Goal: Task Accomplishment & Management: Use online tool/utility

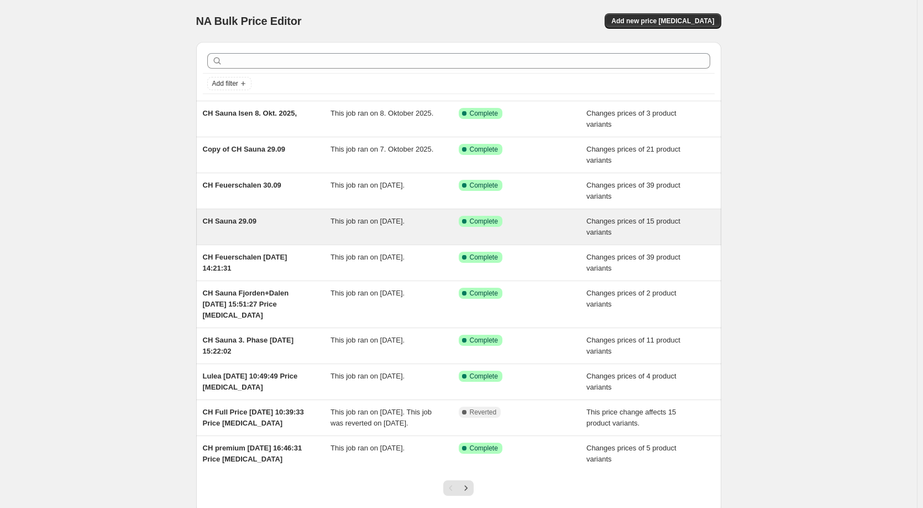
click at [275, 223] on div "CH Sauna 29.09" at bounding box center [267, 227] width 128 height 22
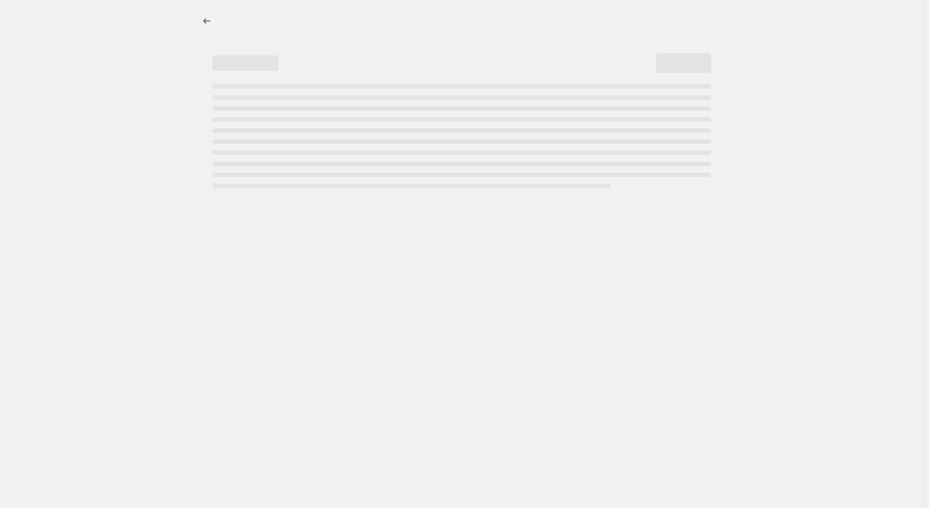
select select "collection"
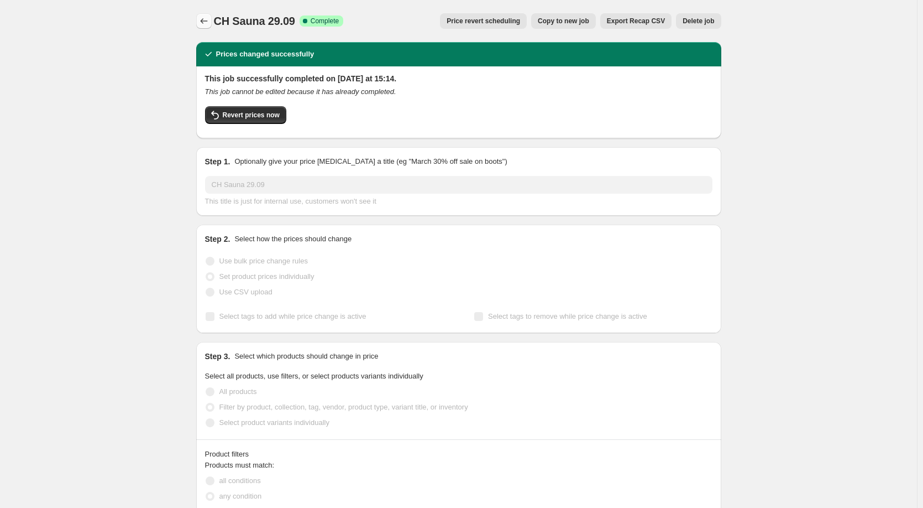
click at [210, 19] on icon "Price change jobs" at bounding box center [204, 20] width 11 height 11
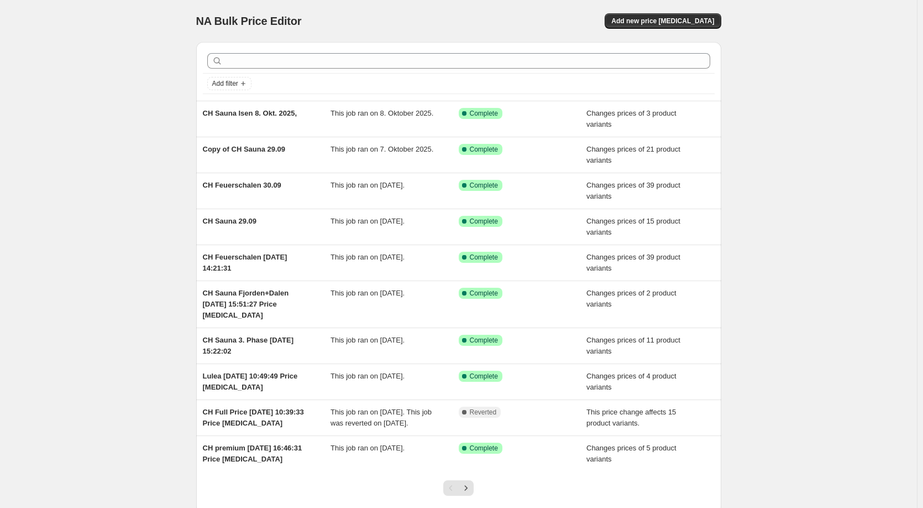
drag, startPoint x: 628, startPoint y: 19, endPoint x: 641, endPoint y: 17, distance: 13.5
click at [628, 19] on div "Add new price [MEDICAL_DATA]" at bounding box center [590, 20] width 264 height 15
click at [643, 17] on button "Add new price [MEDICAL_DATA]" at bounding box center [663, 20] width 116 height 15
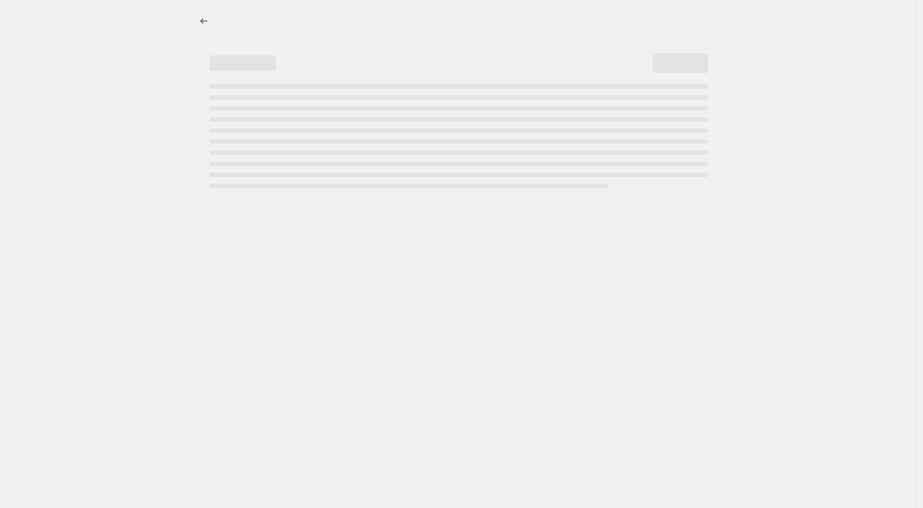
select select "percentage"
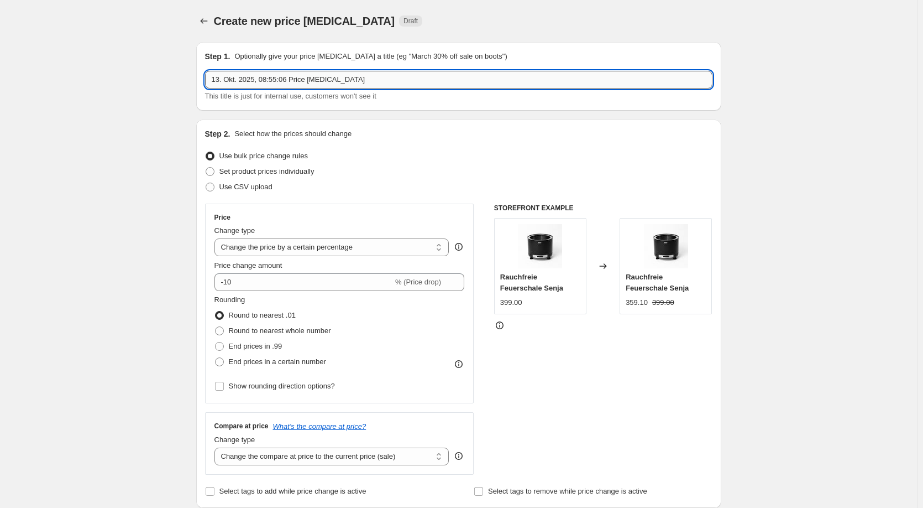
click at [217, 79] on input "13. Okt. 2025, 08:55:06 Price [MEDICAL_DATA]" at bounding box center [459, 80] width 508 height 18
type input "CH Sauna 13. Okt. 2025, 08:55:06 Price [MEDICAL_DATA]"
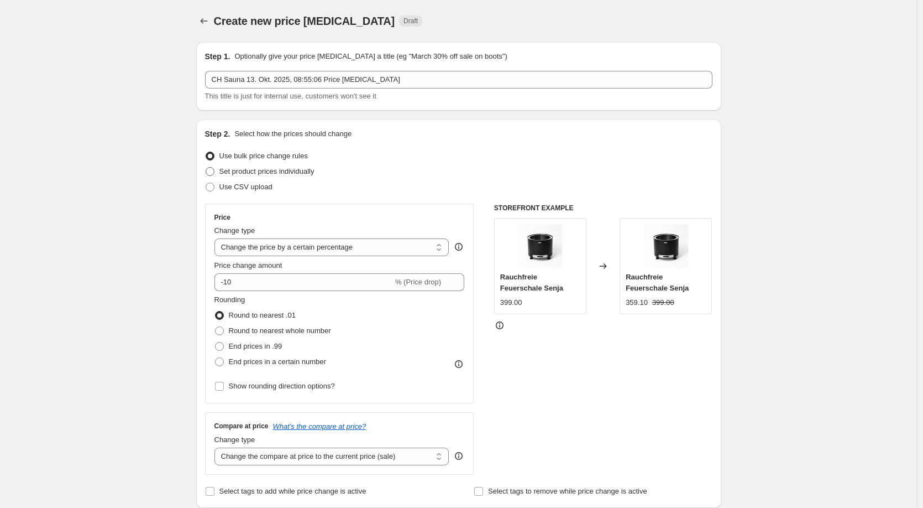
click at [261, 172] on span "Set product prices individually" at bounding box center [267, 171] width 95 height 8
click at [206, 168] on input "Set product prices individually" at bounding box center [206, 167] width 1 height 1
radio input "true"
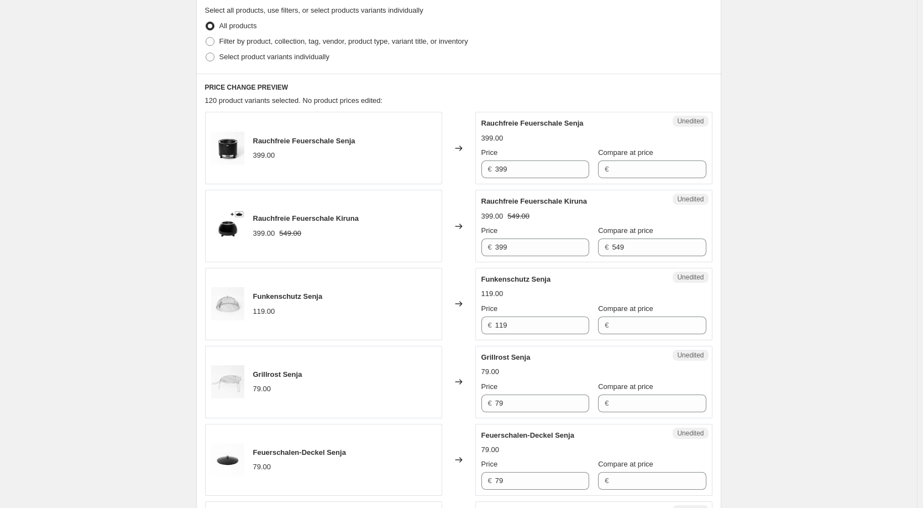
scroll to position [276, 0]
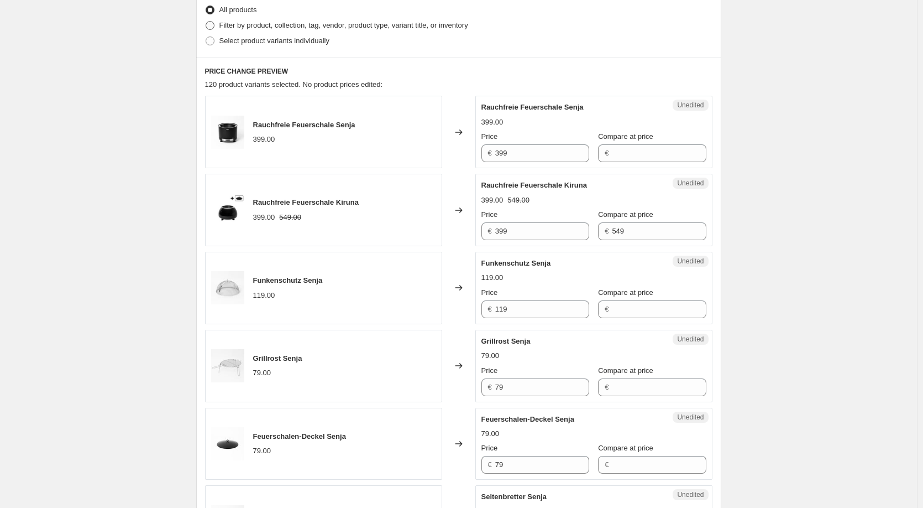
click at [286, 24] on span "Filter by product, collection, tag, vendor, product type, variant title, or inv…" at bounding box center [344, 25] width 249 height 8
click at [206, 22] on input "Filter by product, collection, tag, vendor, product type, variant title, or inv…" at bounding box center [206, 21] width 1 height 1
radio input "true"
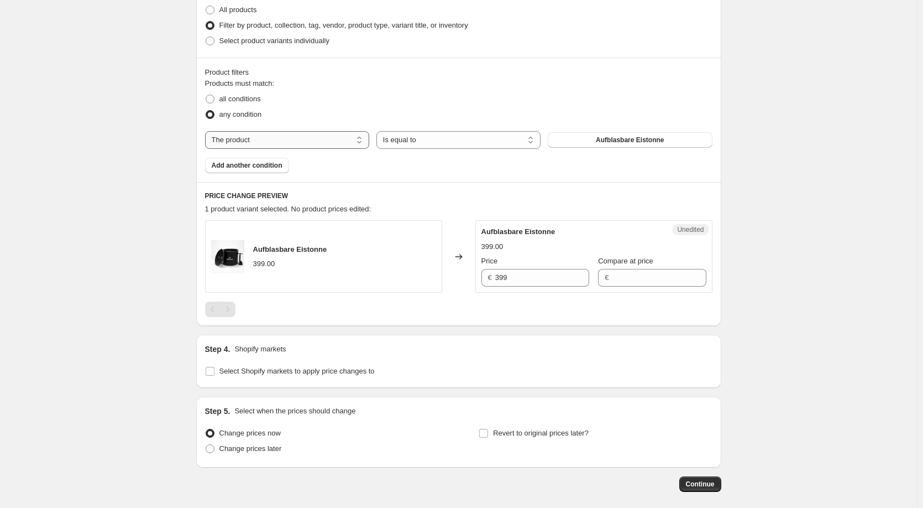
click at [321, 136] on select "The product The product's collection The product's tag The product's vendor The…" at bounding box center [287, 140] width 164 height 18
select select "title"
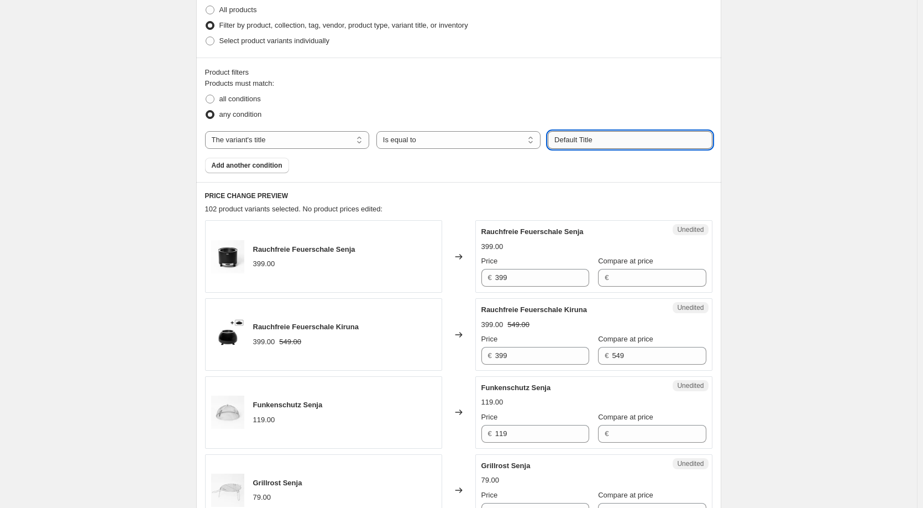
click at [595, 138] on input "Default Title" at bounding box center [630, 140] width 164 height 18
type input "Isen"
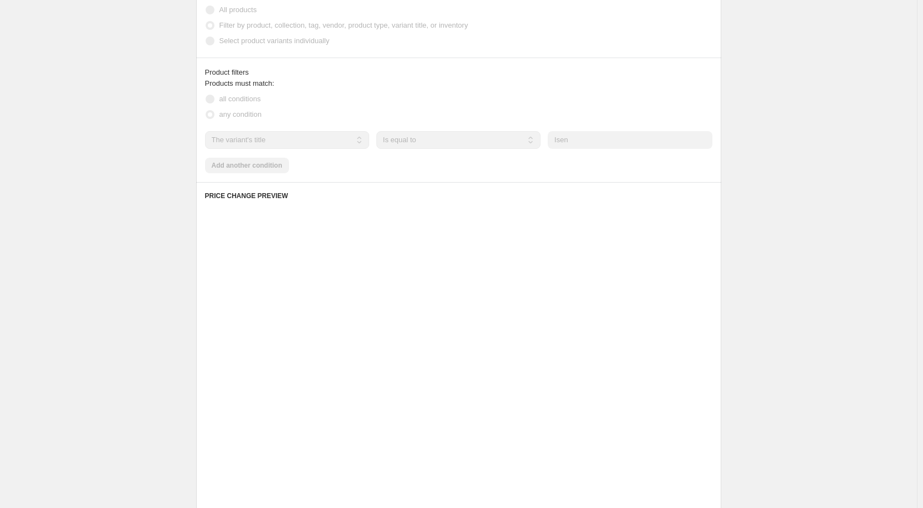
scroll to position [226, 0]
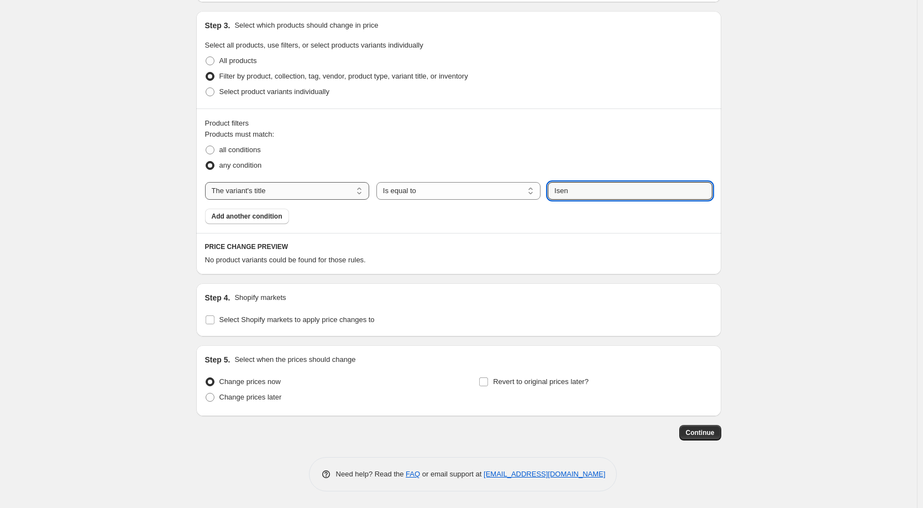
click at [284, 192] on select "The product The product's collection The product's tag The product's vendor The…" at bounding box center [287, 191] width 164 height 18
click at [369, 160] on div "any condition" at bounding box center [459, 165] width 508 height 15
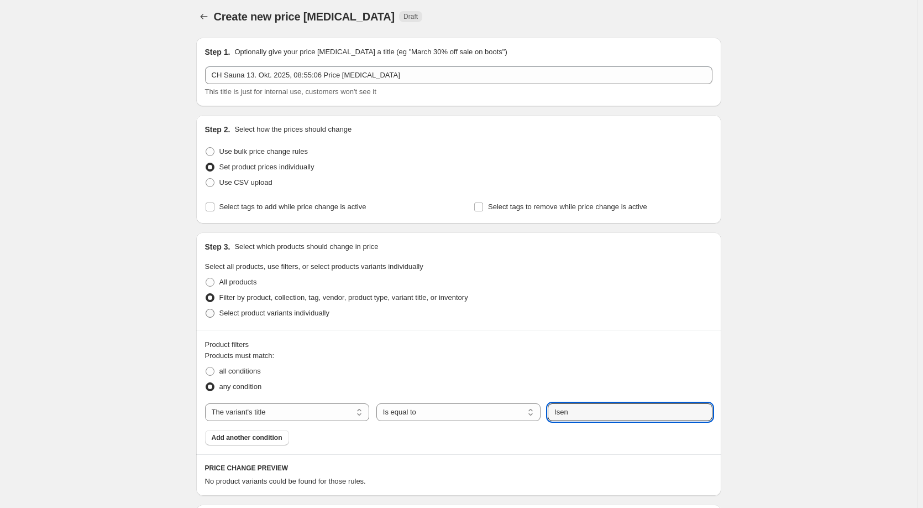
click at [246, 307] on label "Select product variants individually" at bounding box center [267, 312] width 124 height 15
click at [206, 309] on input "Select product variants individually" at bounding box center [206, 309] width 1 height 1
radio input "true"
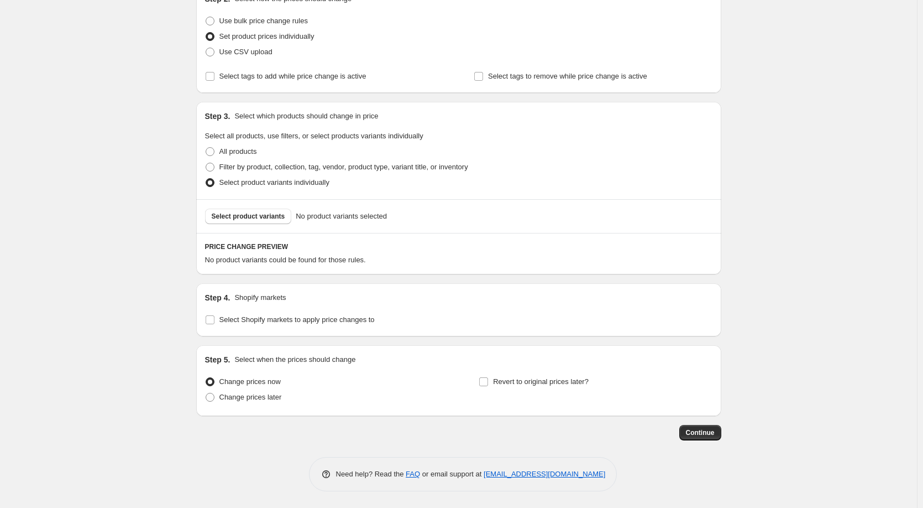
scroll to position [135, 0]
click at [271, 210] on button "Select product variants" at bounding box center [248, 215] width 87 height 15
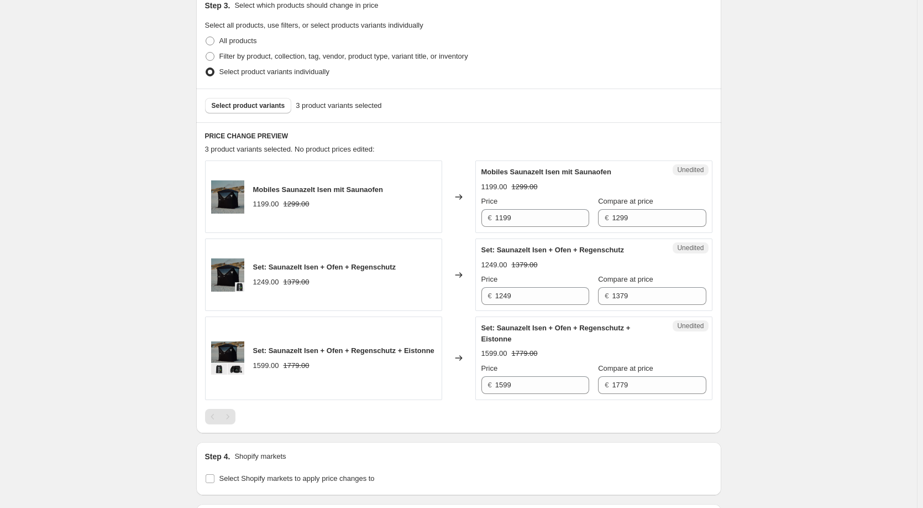
scroll to position [190, 0]
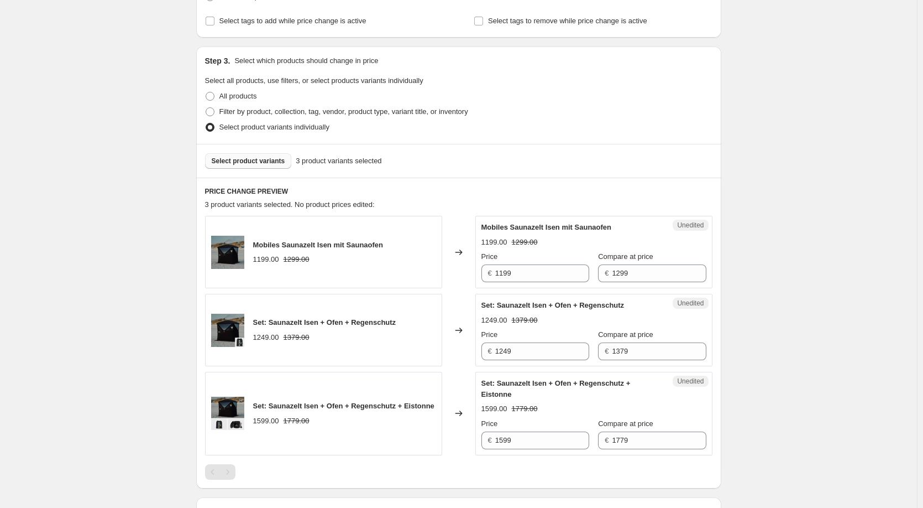
click at [258, 160] on span "Select product variants" at bounding box center [249, 160] width 74 height 9
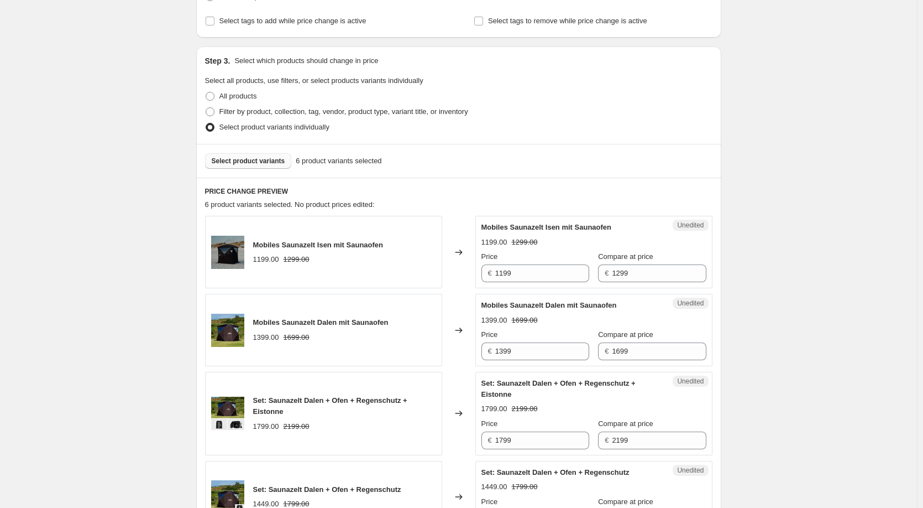
click at [260, 155] on button "Select product variants" at bounding box center [248, 160] width 87 height 15
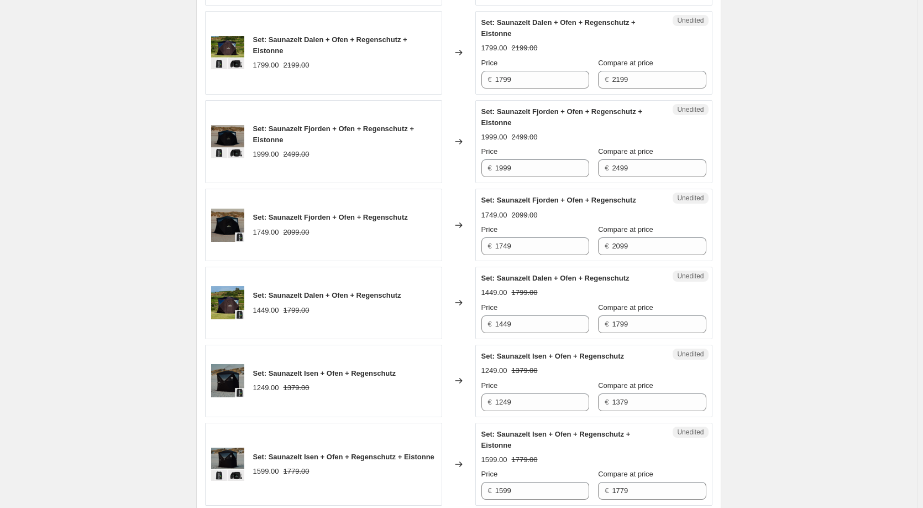
scroll to position [688, 0]
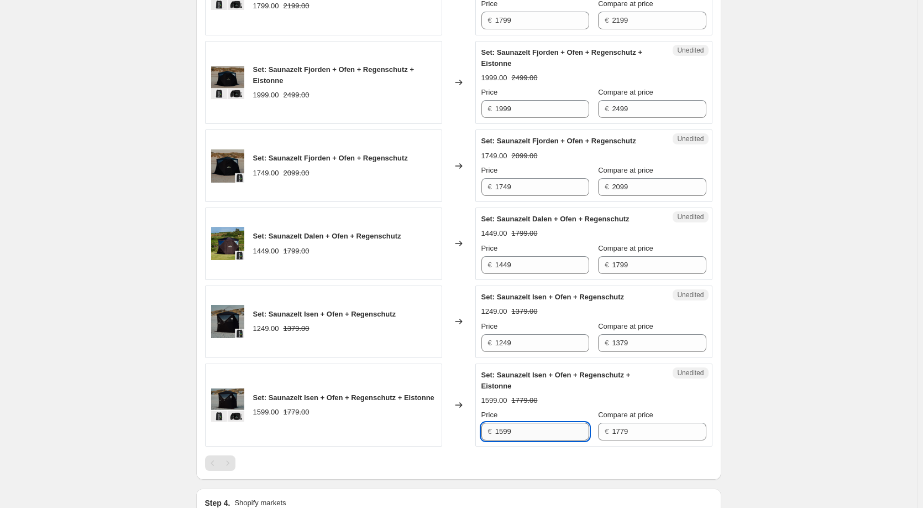
click at [519, 427] on input "1599" at bounding box center [542, 431] width 94 height 18
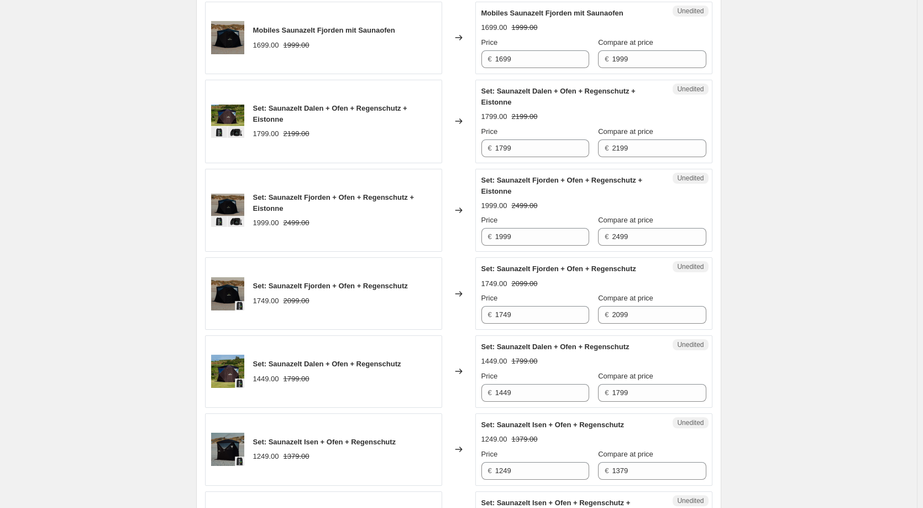
scroll to position [893, 0]
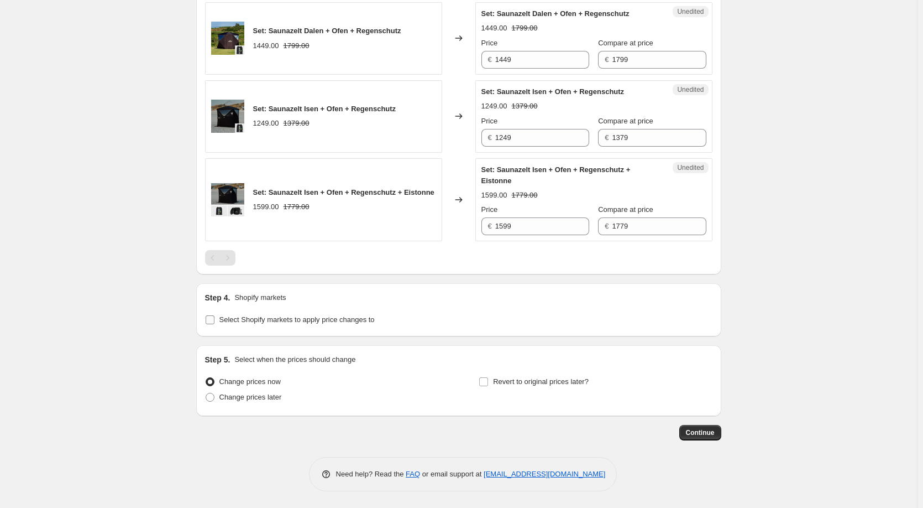
click at [227, 322] on span "Select Shopify markets to apply price changes to" at bounding box center [297, 319] width 155 height 8
click at [215, 322] on input "Select Shopify markets to apply price changes to" at bounding box center [210, 319] width 9 height 9
checkbox input "true"
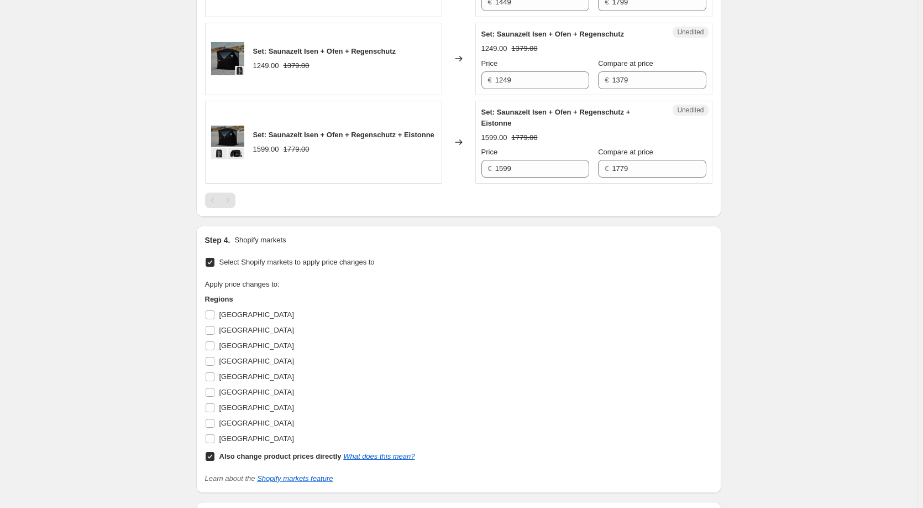
scroll to position [1107, 0]
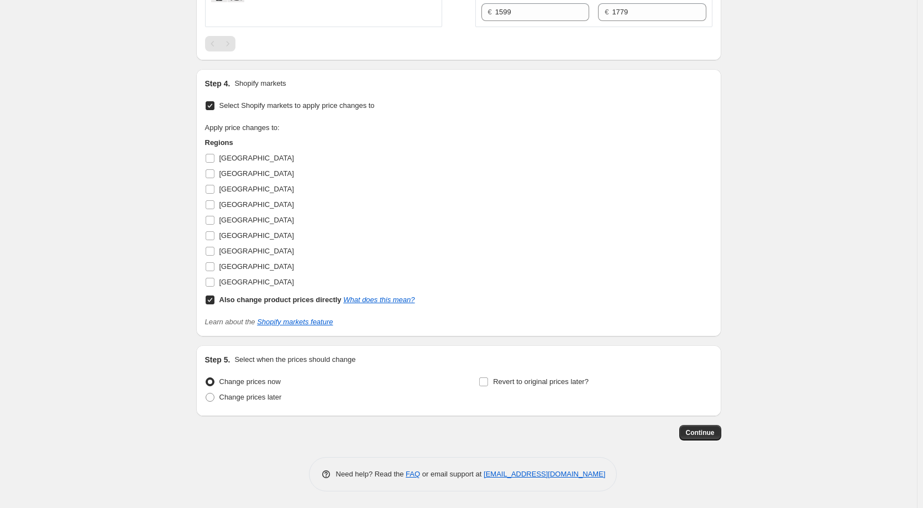
click at [210, 299] on input "Also change product prices directly What does this mean?" at bounding box center [210, 299] width 9 height 9
checkbox input "false"
click at [212, 267] on input "[GEOGRAPHIC_DATA]" at bounding box center [210, 266] width 9 height 9
checkbox input "true"
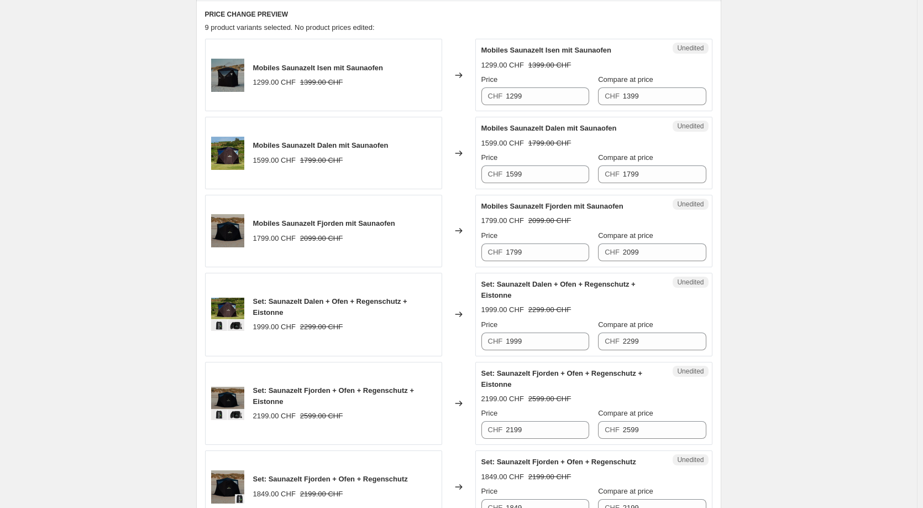
scroll to position [333, 0]
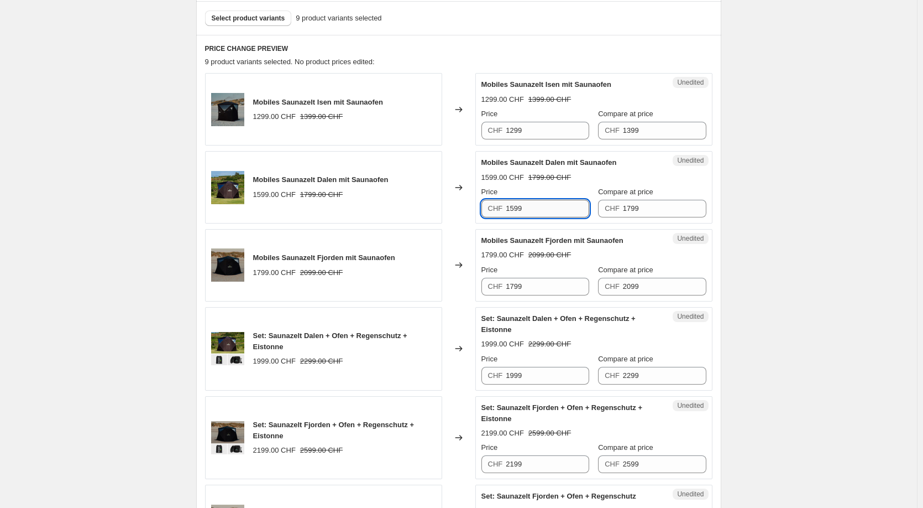
click at [510, 207] on input "1599" at bounding box center [547, 209] width 83 height 18
type input "1499"
click at [540, 288] on input "1799" at bounding box center [547, 287] width 83 height 18
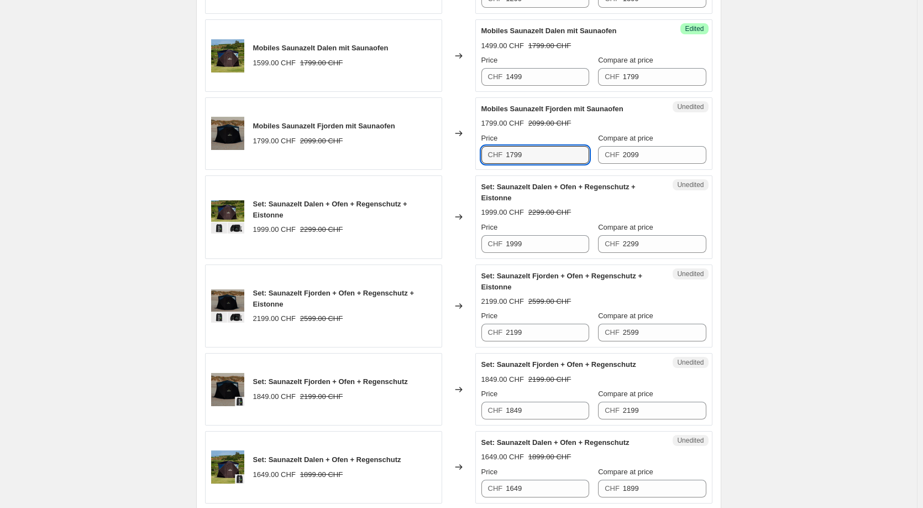
scroll to position [499, 0]
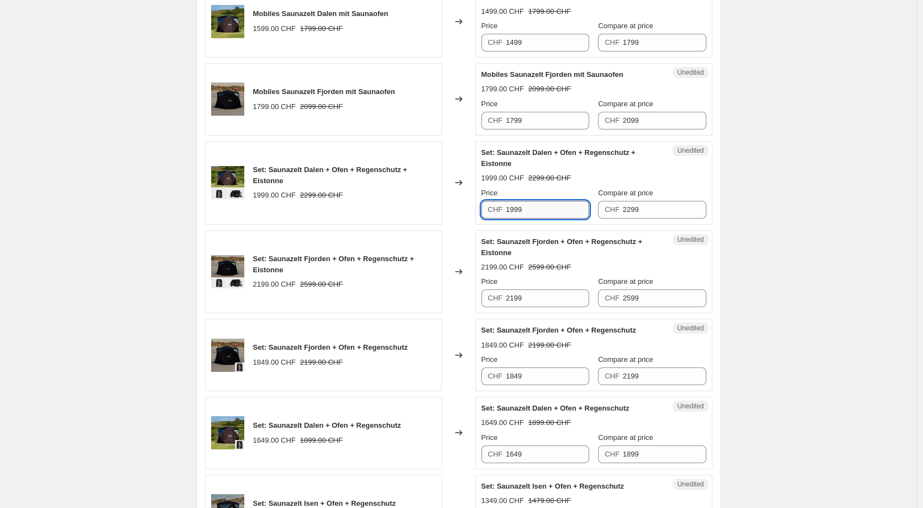
click at [513, 209] on input "1999" at bounding box center [547, 210] width 83 height 18
type input "1899"
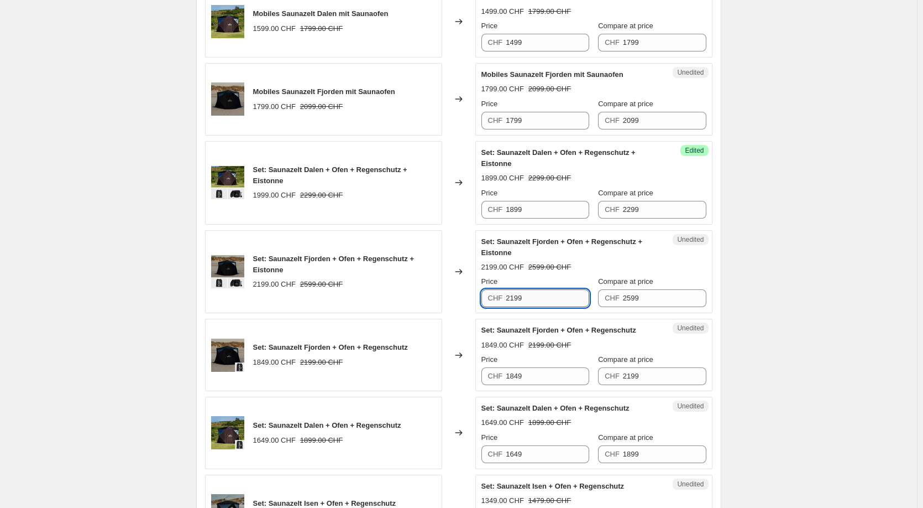
click at [531, 297] on input "2199" at bounding box center [547, 298] width 83 height 18
click at [515, 300] on input "2199" at bounding box center [547, 298] width 83 height 18
type input "2099"
click at [545, 287] on div "Price" at bounding box center [536, 281] width 108 height 11
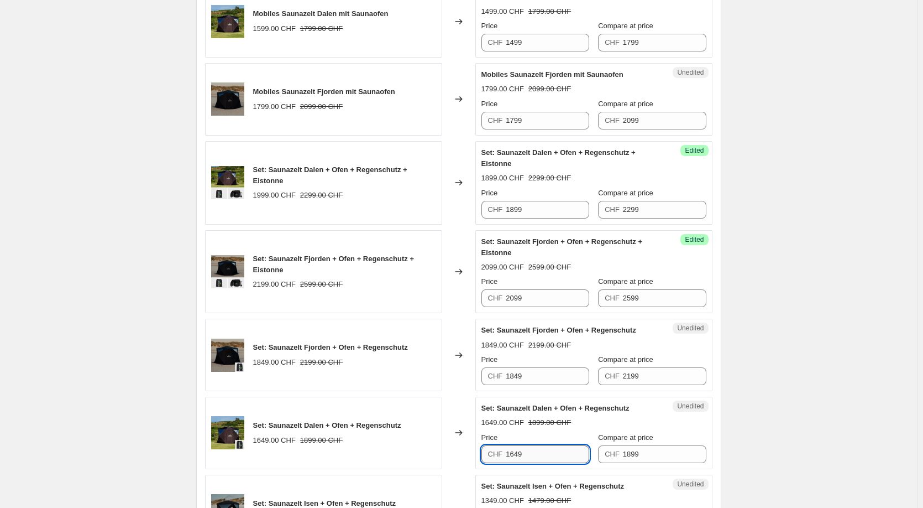
click at [515, 456] on input "1649" at bounding box center [547, 454] width 83 height 18
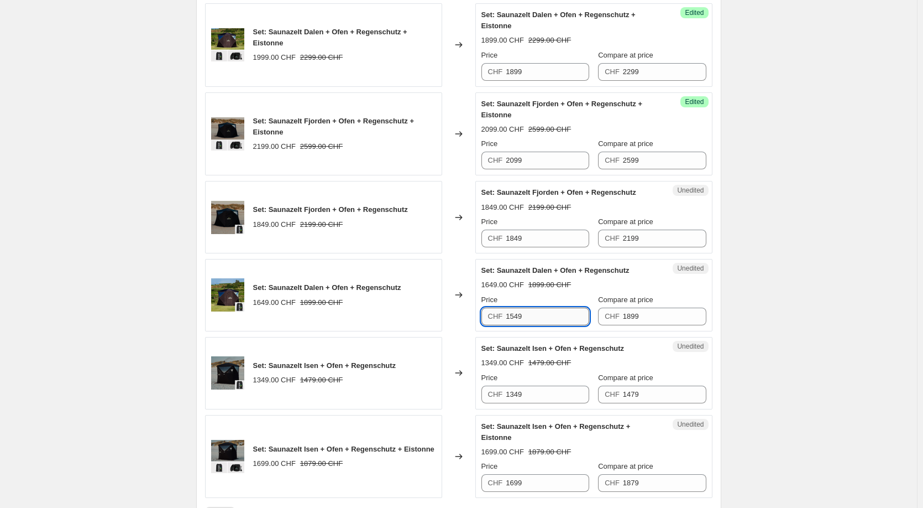
scroll to position [665, 0]
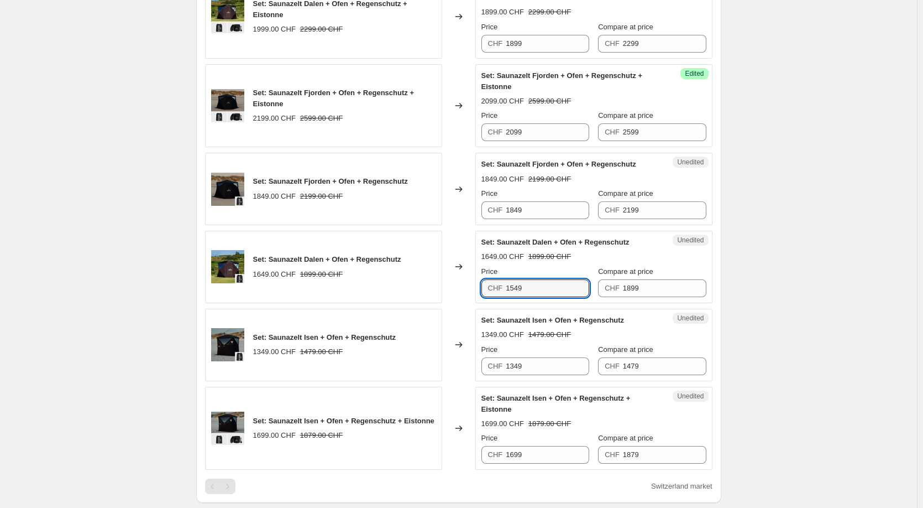
type input "1549"
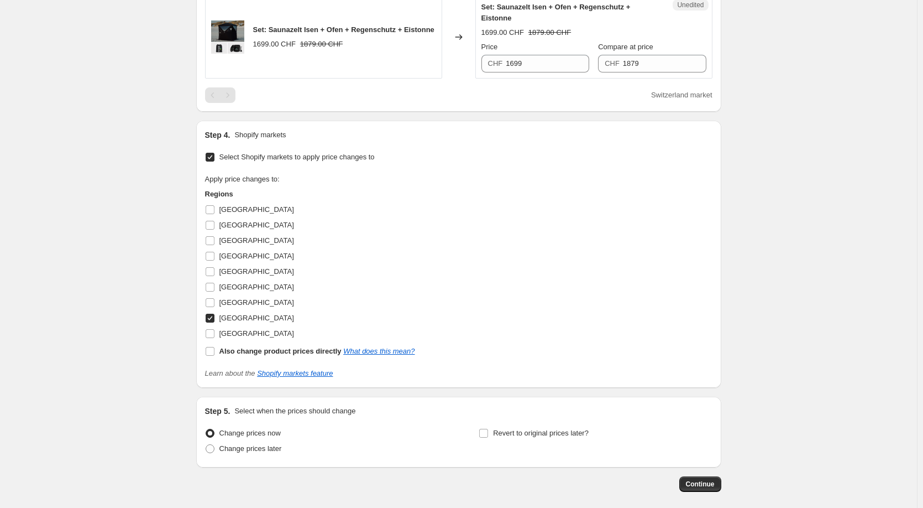
scroll to position [1107, 0]
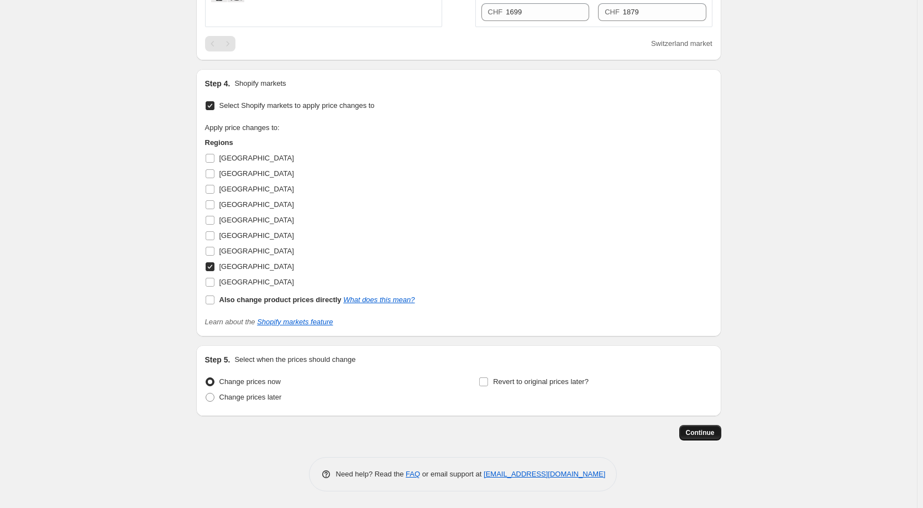
click at [714, 427] on button "Continue" at bounding box center [701, 432] width 42 height 15
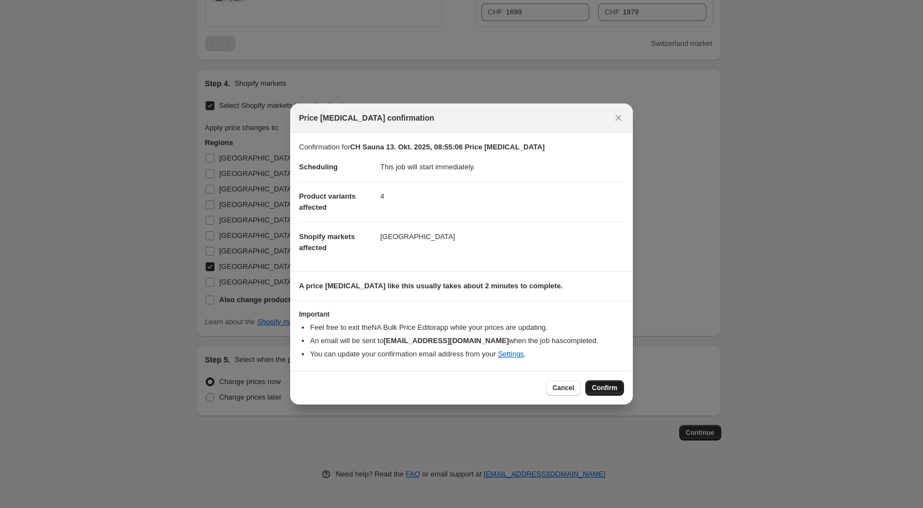
click at [605, 383] on button "Confirm" at bounding box center [605, 387] width 39 height 15
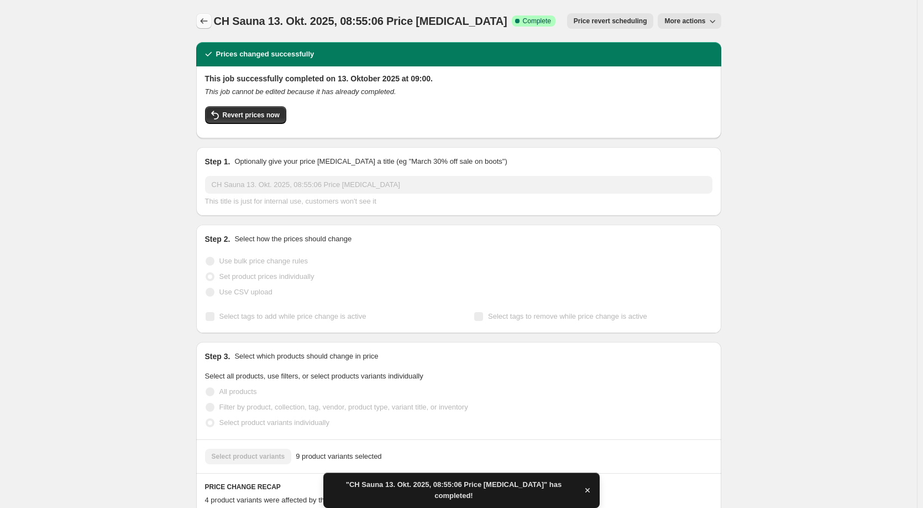
click at [205, 17] on icon "Price change jobs" at bounding box center [204, 20] width 11 height 11
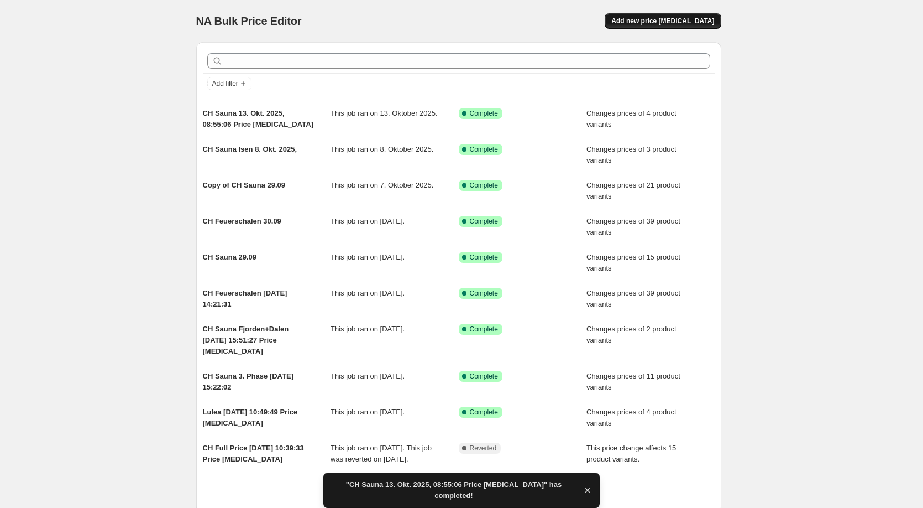
click at [652, 15] on button "Add new price [MEDICAL_DATA]" at bounding box center [663, 20] width 116 height 15
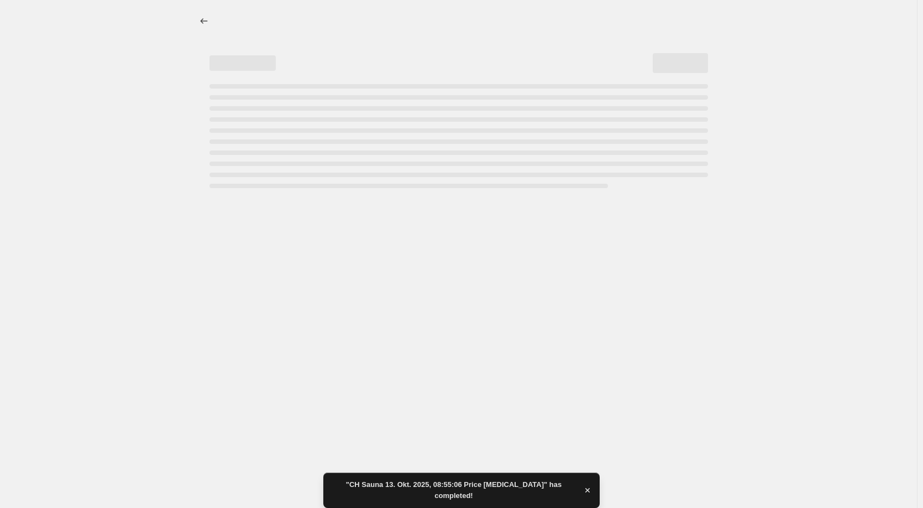
select select "percentage"
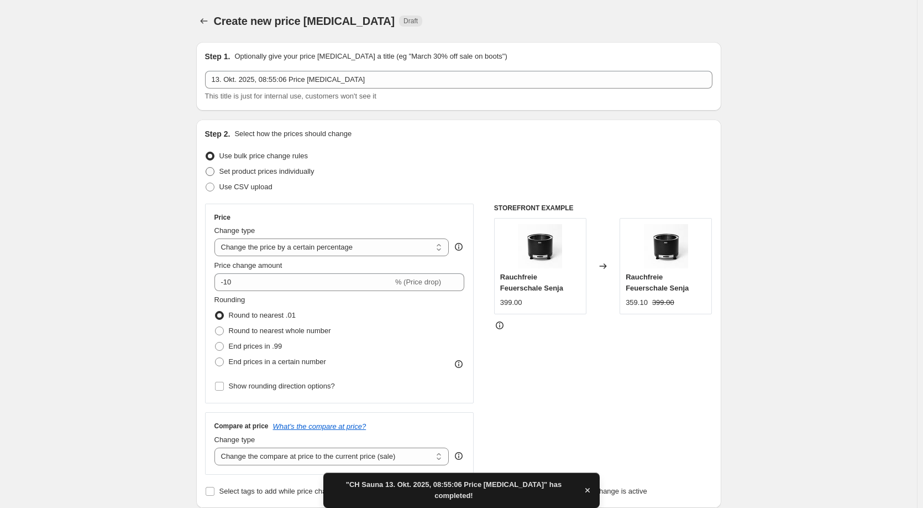
click at [248, 173] on span "Set product prices individually" at bounding box center [267, 171] width 95 height 8
click at [206, 168] on input "Set product prices individually" at bounding box center [206, 167] width 1 height 1
radio input "true"
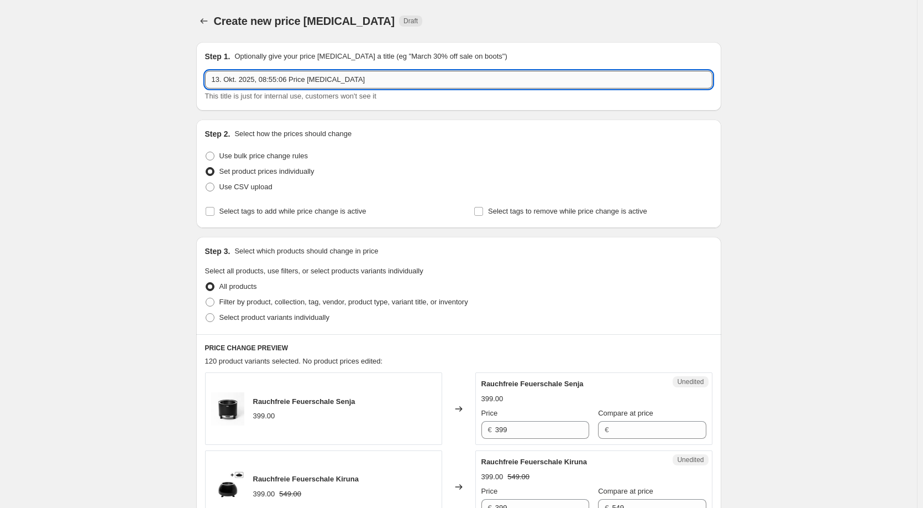
click at [213, 83] on input "13. Okt. 2025, 08:55:06 Price [MEDICAL_DATA]" at bounding box center [459, 80] width 508 height 18
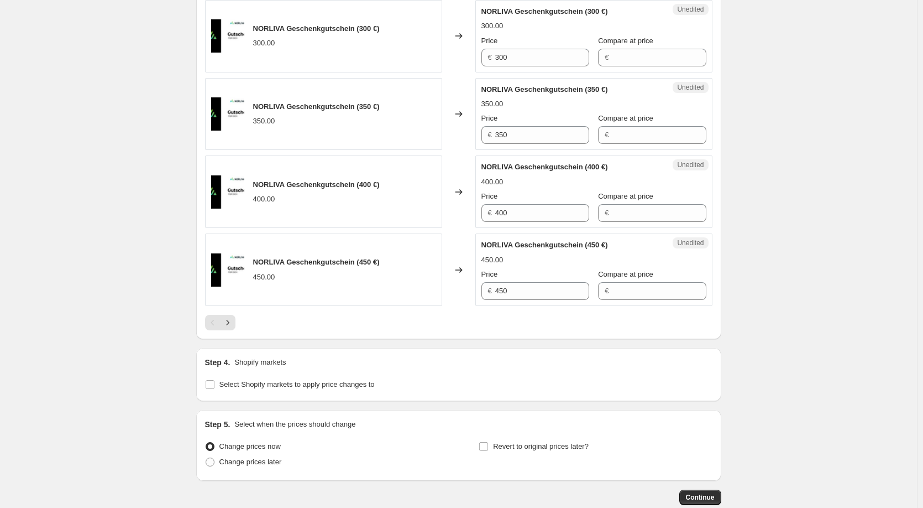
scroll to position [1683, 0]
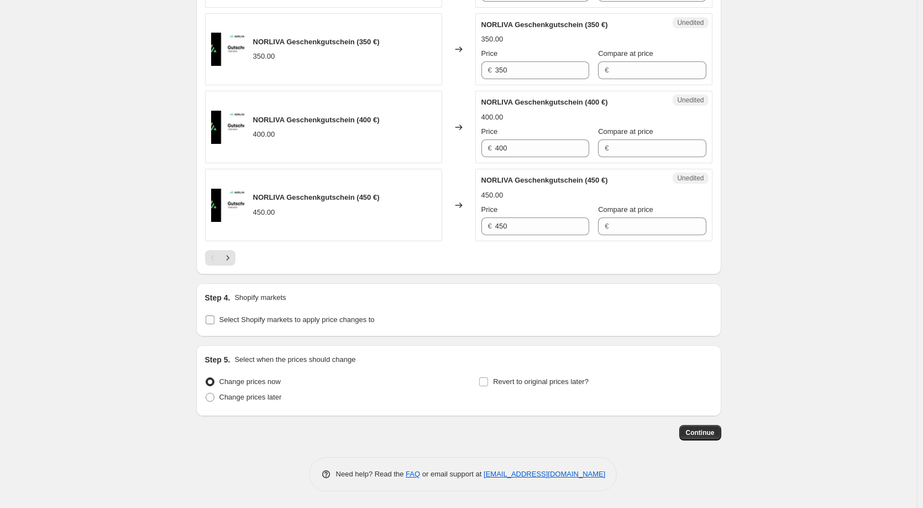
type input "CH 13. Okt. 2025, 08:55:06 Price [MEDICAL_DATA]"
click at [273, 320] on span "Select Shopify markets to apply price changes to" at bounding box center [297, 319] width 155 height 8
click at [215, 320] on input "Select Shopify markets to apply price changes to" at bounding box center [210, 319] width 9 height 9
checkbox input "true"
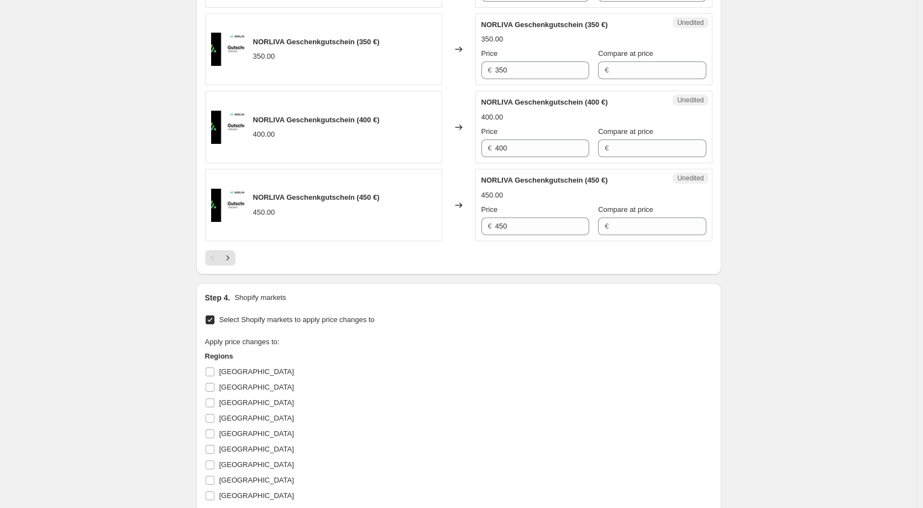
scroll to position [1896, 0]
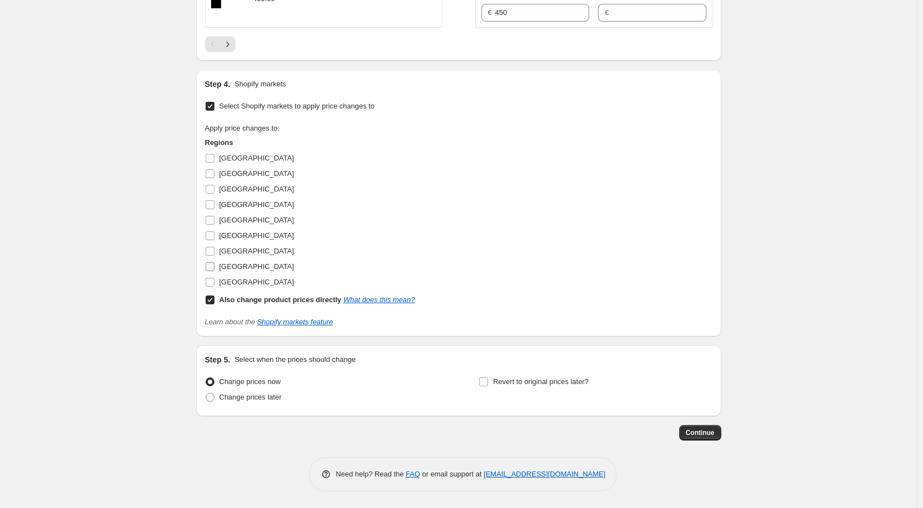
drag, startPoint x: 214, startPoint y: 269, endPoint x: 215, endPoint y: 278, distance: 8.3
click at [215, 269] on input "[GEOGRAPHIC_DATA]" at bounding box center [210, 266] width 9 height 9
checkbox input "true"
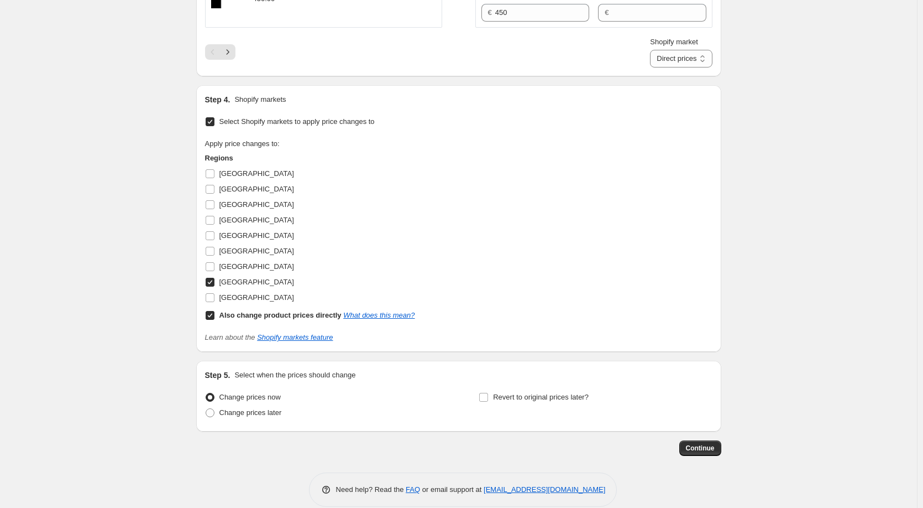
click at [209, 313] on input "Also change product prices directly What does this mean?" at bounding box center [210, 315] width 9 height 9
checkbox input "false"
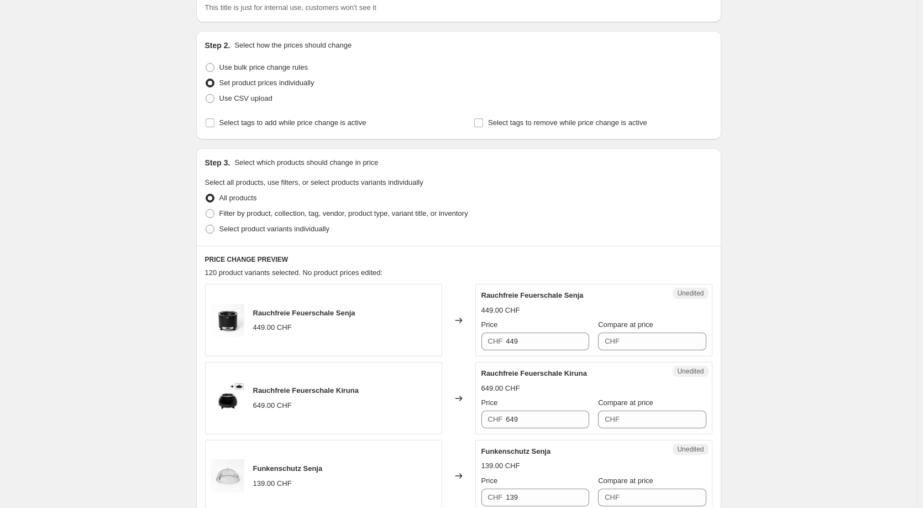
scroll to position [16, 0]
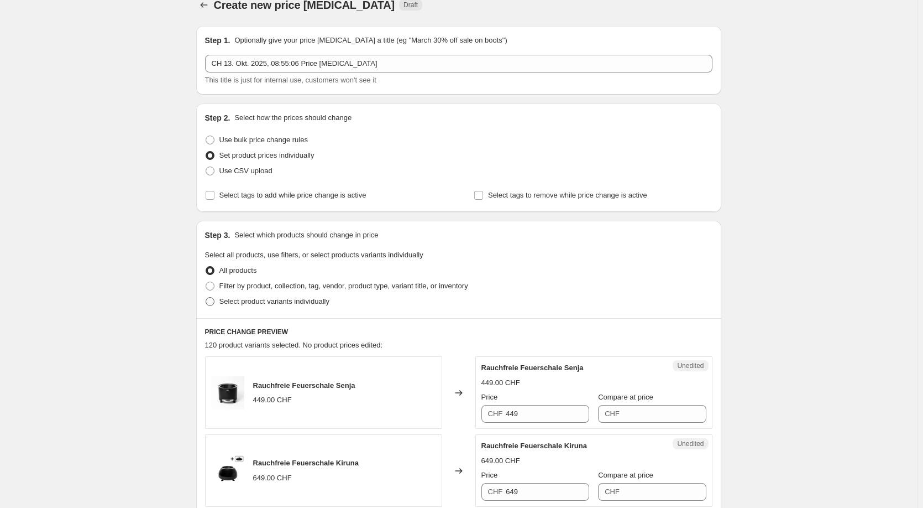
click at [244, 304] on span "Select product variants individually" at bounding box center [275, 301] width 110 height 8
click at [206, 297] on input "Select product variants individually" at bounding box center [206, 297] width 1 height 1
radio input "true"
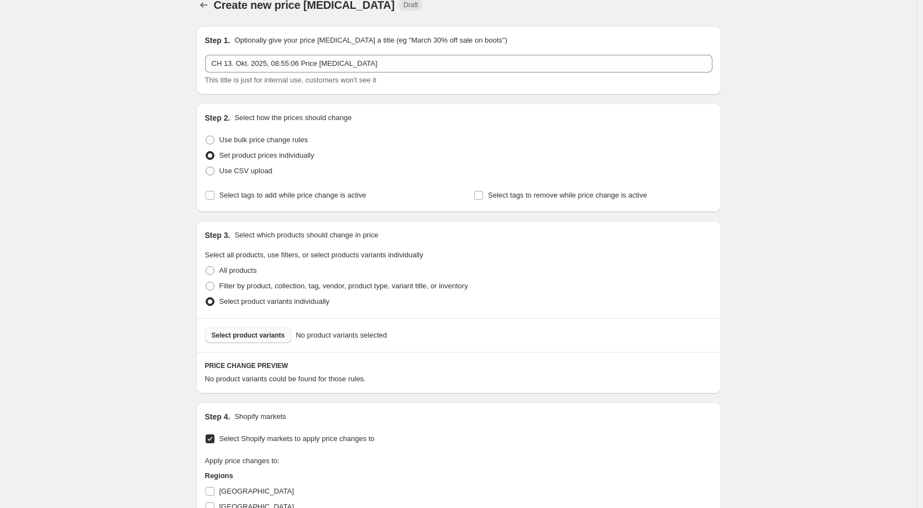
click at [250, 333] on span "Select product variants" at bounding box center [249, 335] width 74 height 9
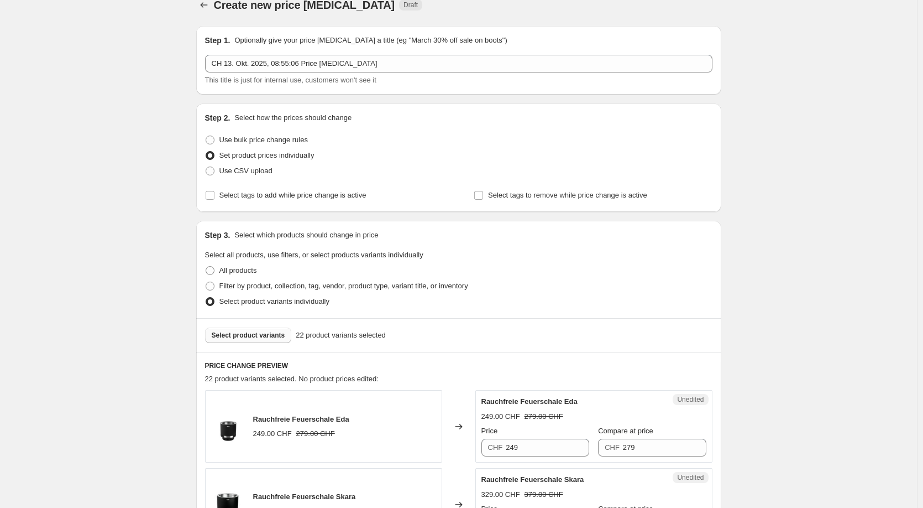
click at [283, 337] on span "Select product variants" at bounding box center [249, 335] width 74 height 9
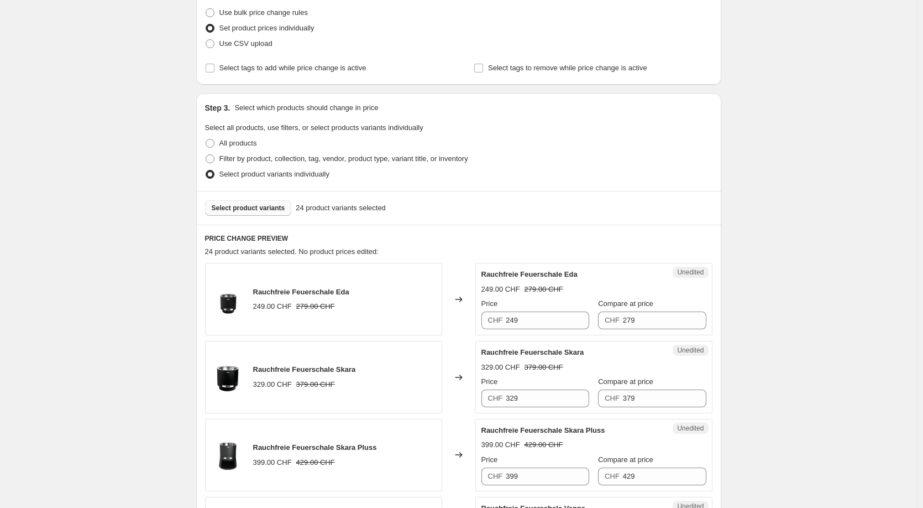
scroll to position [182, 0]
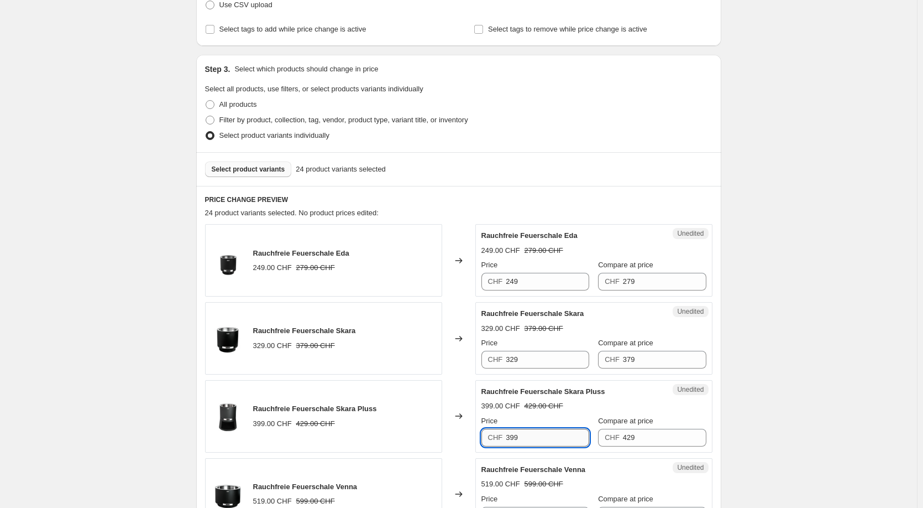
click at [515, 437] on input "399" at bounding box center [547, 438] width 83 height 18
type input "379"
click at [592, 406] on div "399.00 CHF 429.00 CHF" at bounding box center [594, 405] width 225 height 11
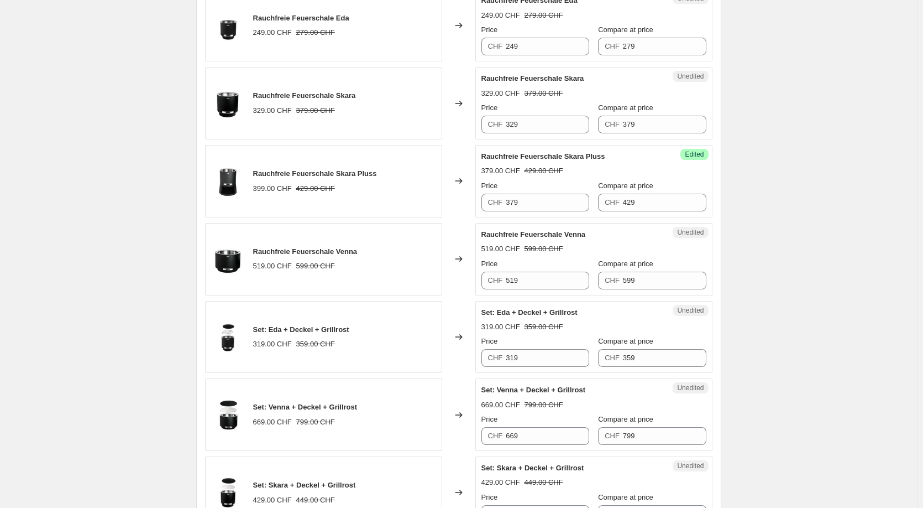
scroll to position [458, 0]
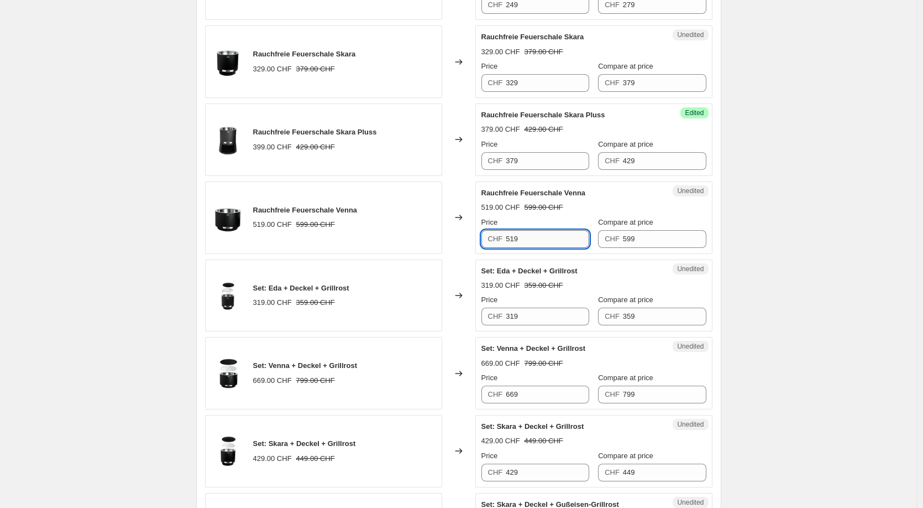
click at [515, 242] on input "519" at bounding box center [547, 239] width 83 height 18
type input "529"
click at [551, 146] on div "Price" at bounding box center [536, 144] width 108 height 11
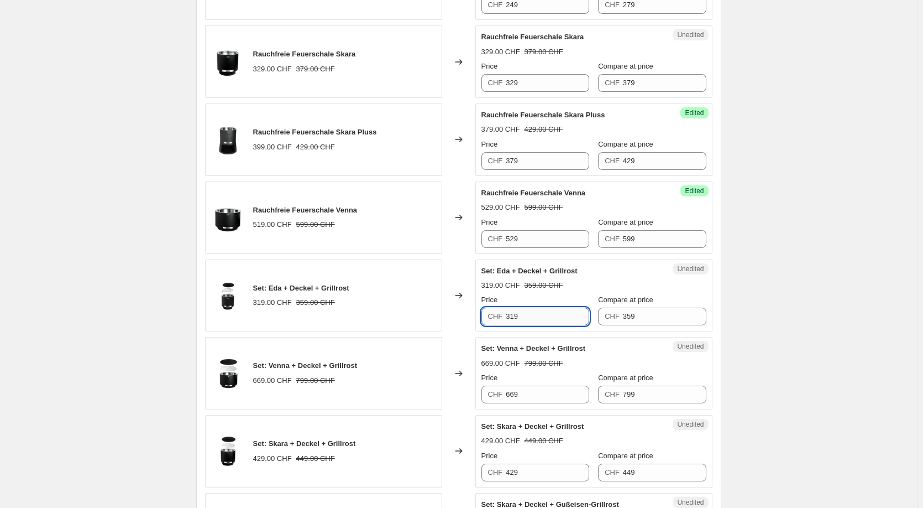
click at [535, 316] on input "319" at bounding box center [547, 316] width 83 height 18
type input "299"
click at [587, 289] on div "319.00 CHF 359.00 CHF" at bounding box center [594, 285] width 225 height 11
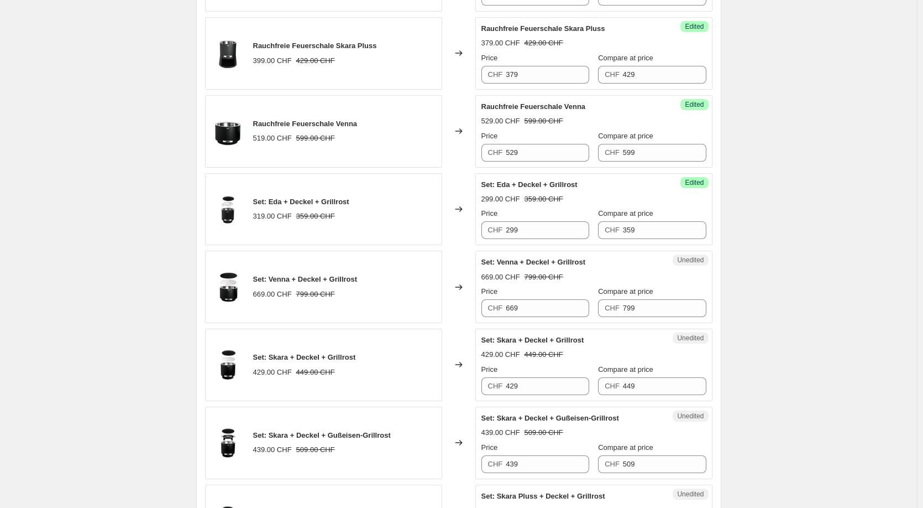
scroll to position [569, 0]
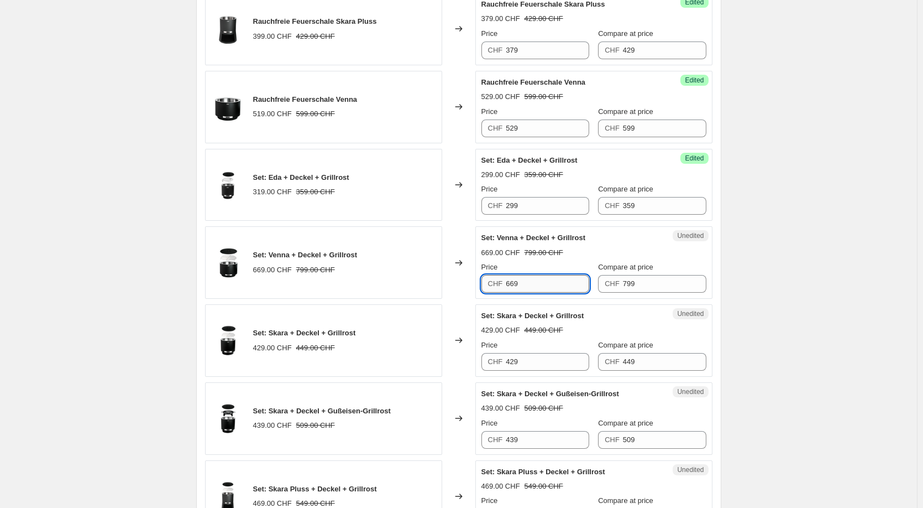
click at [544, 286] on input "669" at bounding box center [547, 284] width 83 height 18
click at [577, 263] on div "Price" at bounding box center [536, 267] width 108 height 11
click at [548, 280] on input "599" at bounding box center [547, 284] width 83 height 18
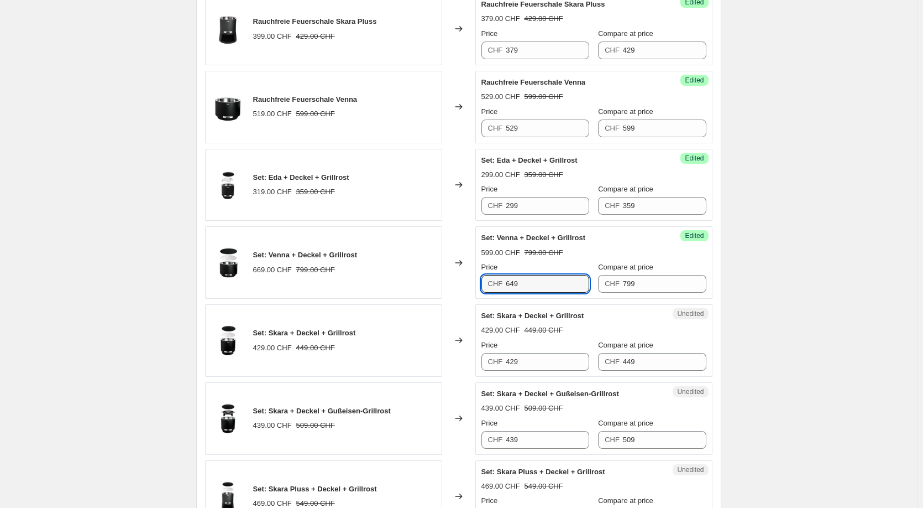
type input "649"
click at [560, 264] on div "Price" at bounding box center [536, 267] width 108 height 11
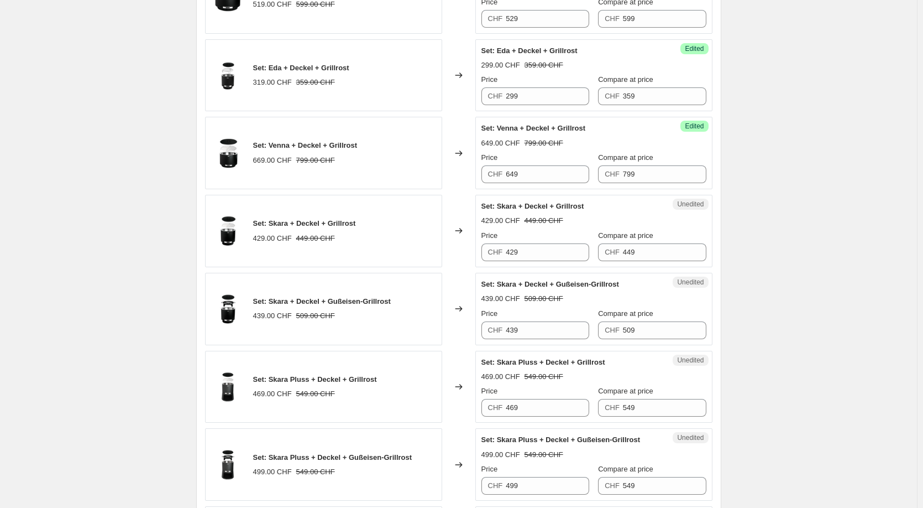
scroll to position [680, 0]
click at [545, 252] on input "429" at bounding box center [547, 251] width 83 height 18
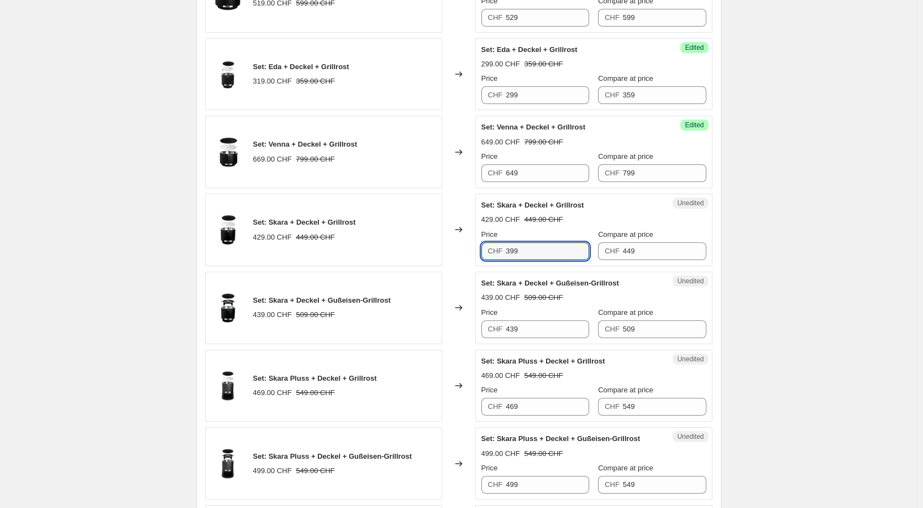
click at [572, 229] on div "Price" at bounding box center [536, 234] width 108 height 11
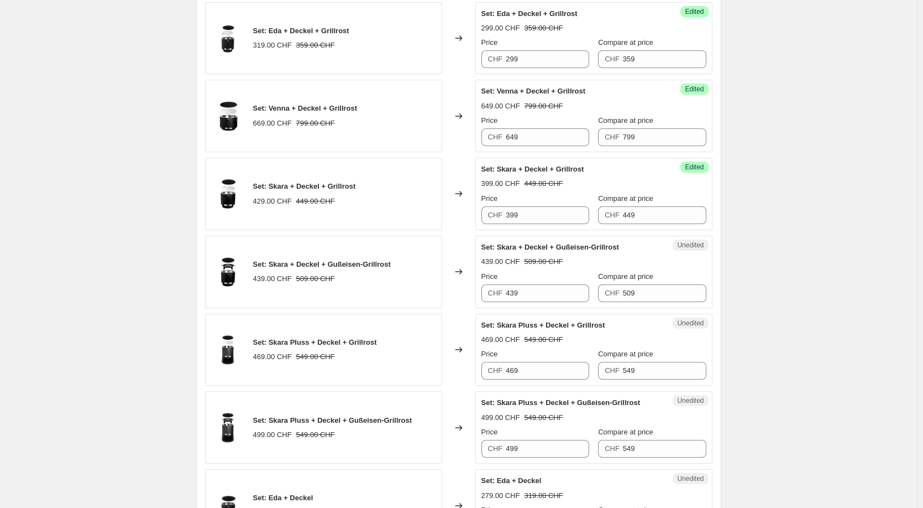
scroll to position [735, 0]
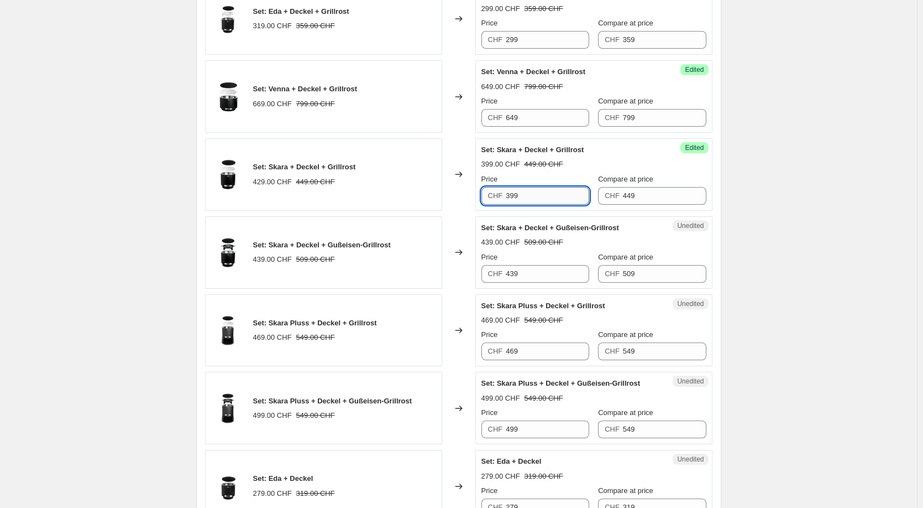
click at [549, 201] on input "399" at bounding box center [547, 196] width 83 height 18
type input "4"
type input "399"
click at [552, 275] on input "439" at bounding box center [547, 274] width 83 height 18
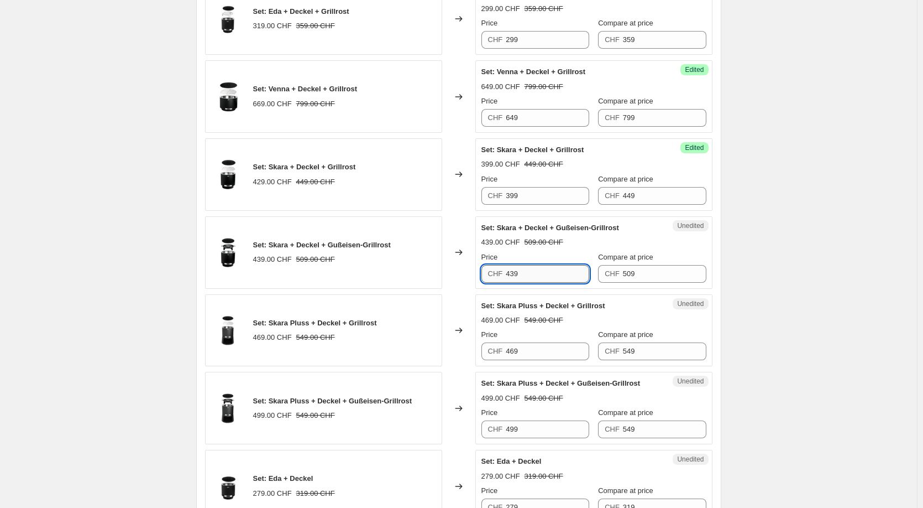
click at [552, 275] on input "439" at bounding box center [547, 274] width 83 height 18
type input "449"
click at [561, 262] on div "Price" at bounding box center [536, 257] width 108 height 11
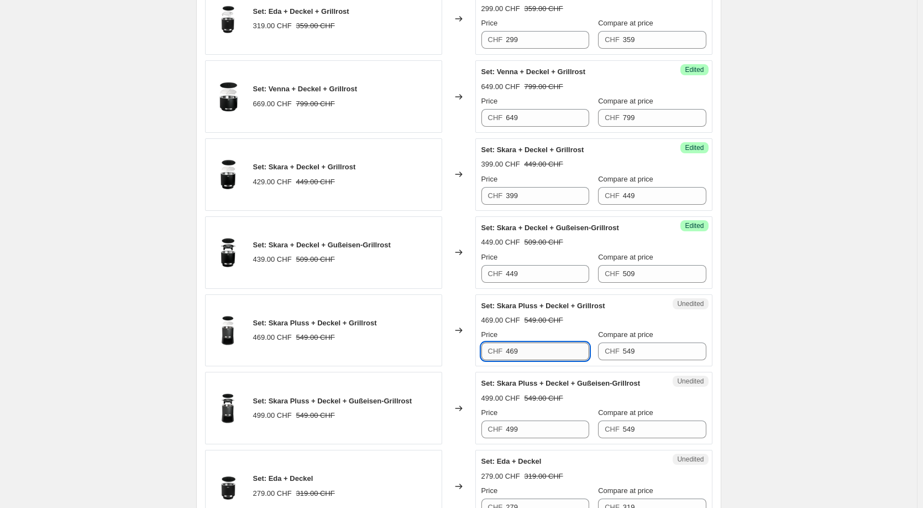
click at [568, 347] on input "469" at bounding box center [547, 351] width 83 height 18
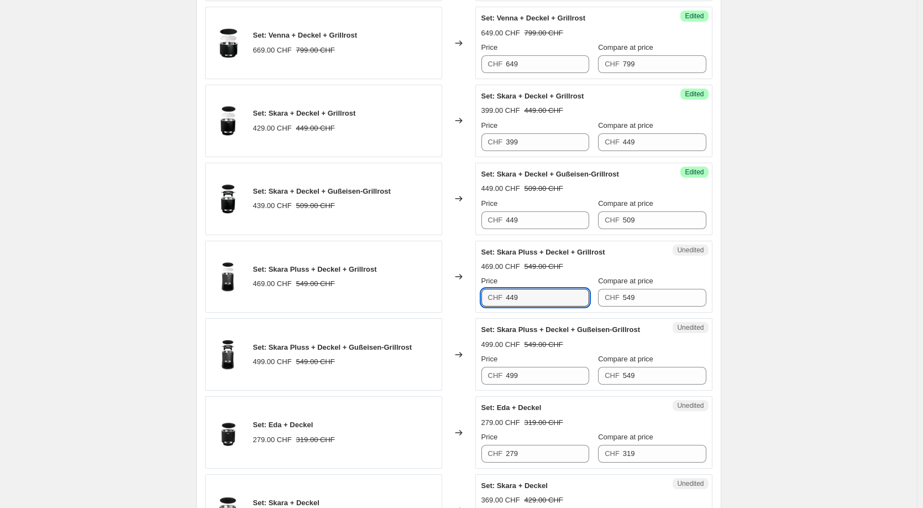
scroll to position [790, 0]
type input "449"
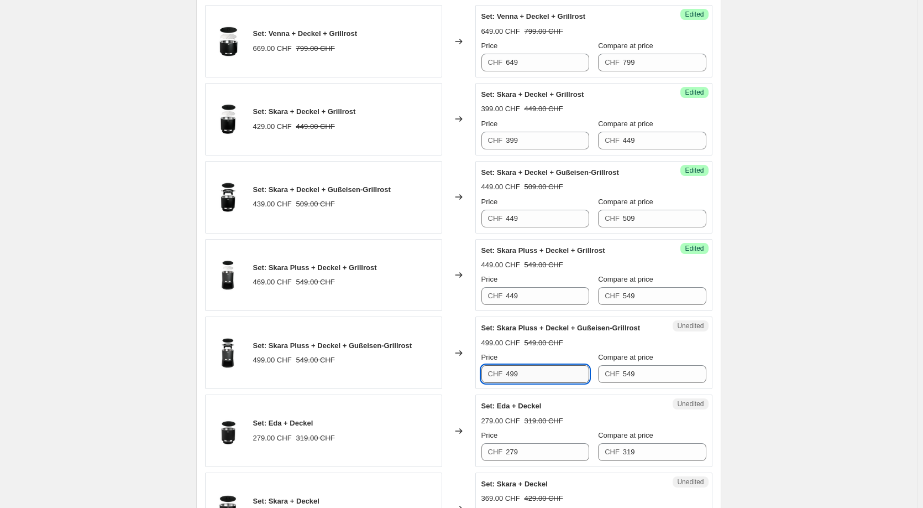
click at [562, 378] on input "499" at bounding box center [547, 374] width 83 height 18
type input "479"
click at [554, 444] on input "279" at bounding box center [547, 452] width 83 height 18
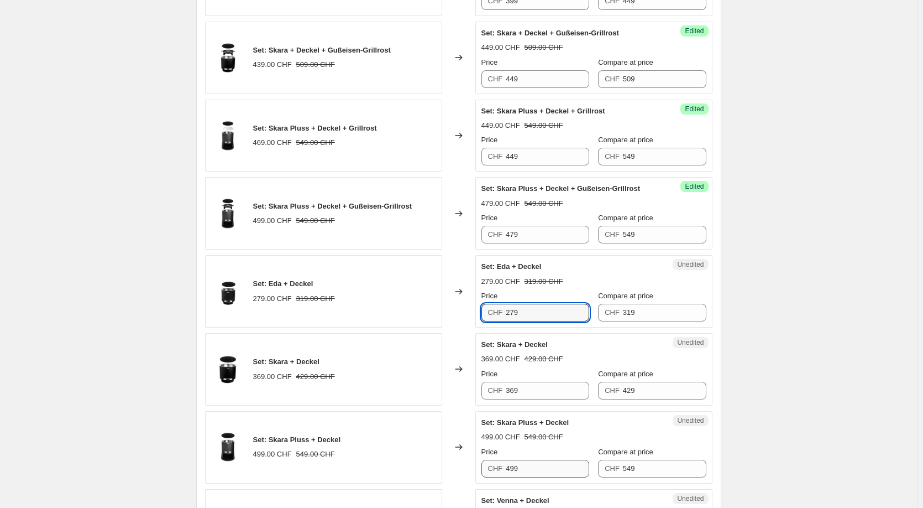
scroll to position [956, 0]
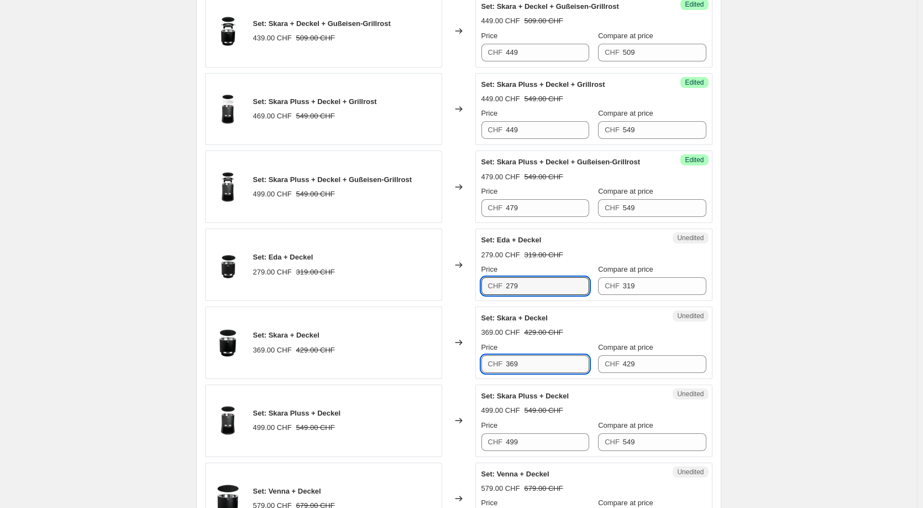
click at [532, 363] on input "369" at bounding box center [547, 364] width 83 height 18
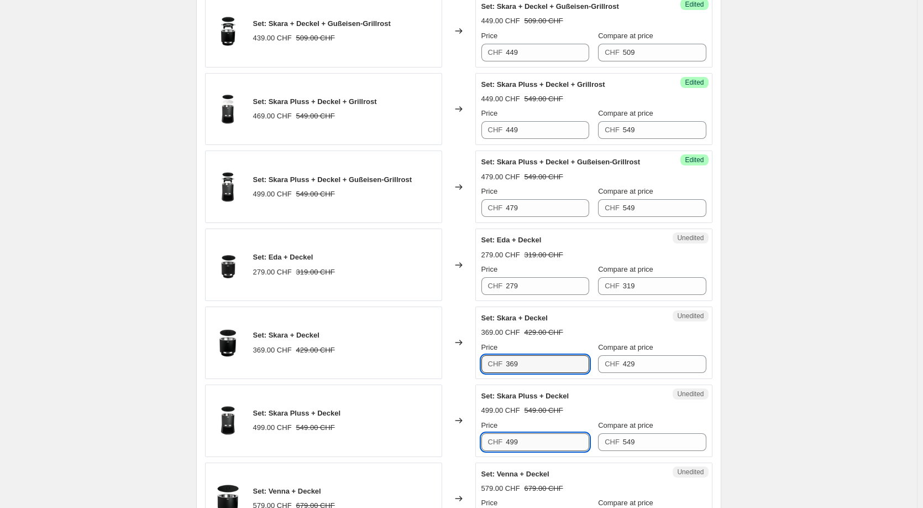
click at [551, 438] on input "499" at bounding box center [547, 442] width 83 height 18
click at [528, 442] on input "499" at bounding box center [547, 442] width 83 height 18
type input "419"
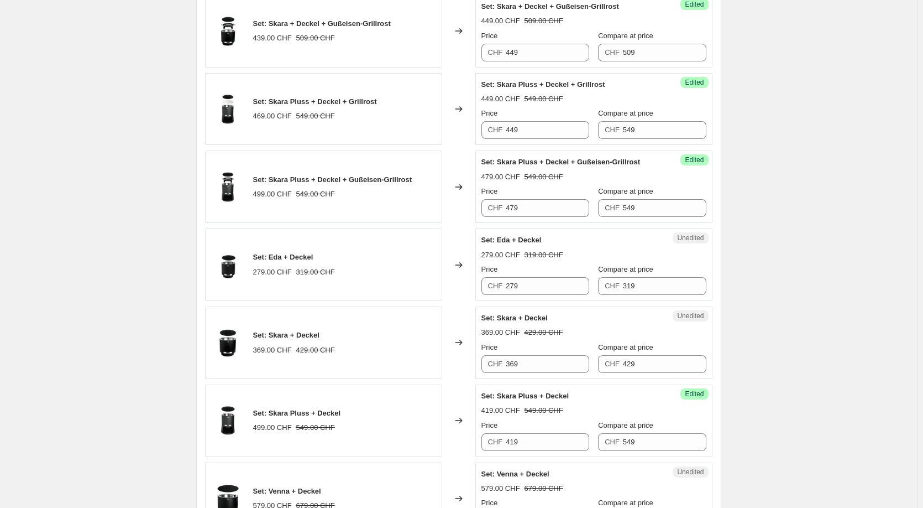
click at [638, 401] on div "Set: Skara Pluss + Deckel 419.00 CHF 549.00 CHF Price CHF 419 Compare at price …" at bounding box center [594, 420] width 225 height 60
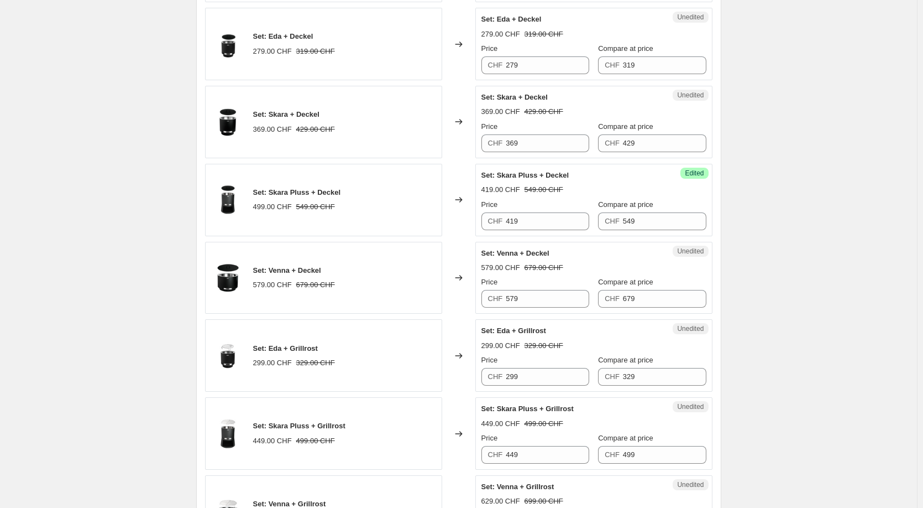
scroll to position [1177, 0]
click at [535, 374] on input "299" at bounding box center [547, 376] width 83 height 18
type input "279"
click at [550, 351] on div "Set: Eda + Grillrost 299.00 CHF 329.00 CHF Price CHF 279 Compare at price CHF 3…" at bounding box center [594, 355] width 225 height 60
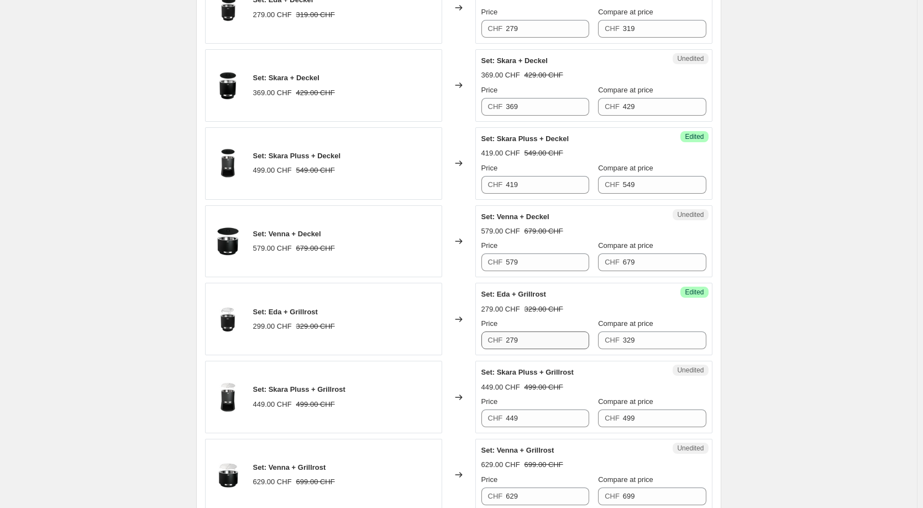
scroll to position [1232, 0]
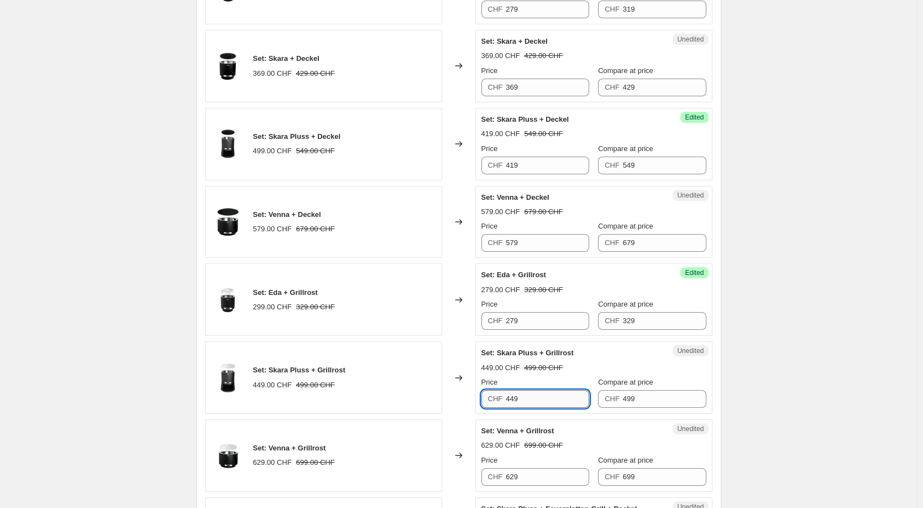
click at [541, 398] on input "449" at bounding box center [547, 399] width 83 height 18
type input "419"
click at [570, 375] on div "Set: Skara Pluss + Grillrost 419.00 CHF 499.00 CHF Price CHF 419 Compare at pri…" at bounding box center [594, 377] width 225 height 60
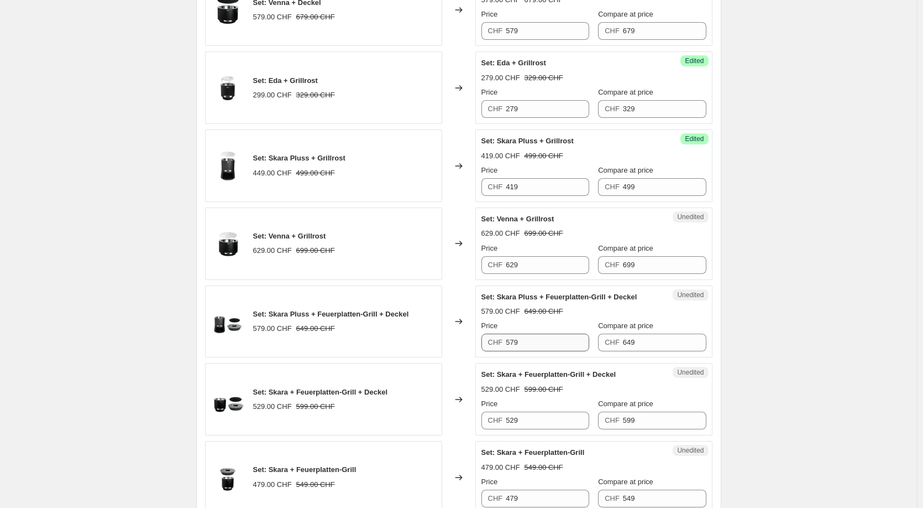
scroll to position [1454, 0]
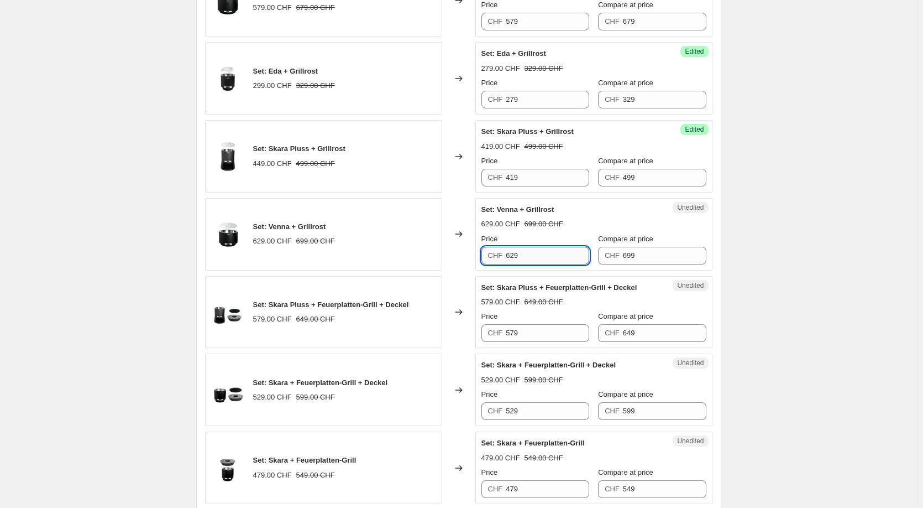
click at [550, 250] on input "629" at bounding box center [547, 256] width 83 height 18
type input "579"
click at [544, 327] on input "579" at bounding box center [547, 333] width 83 height 18
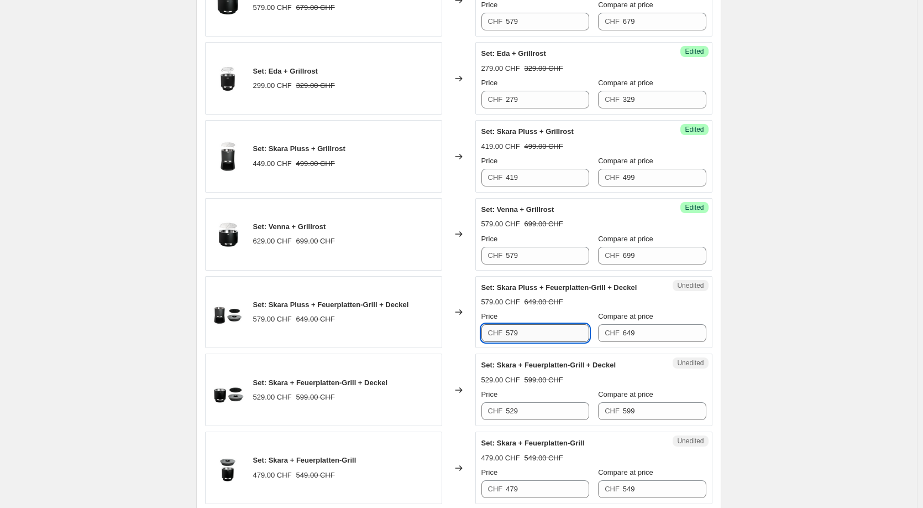
click at [544, 327] on input "579" at bounding box center [547, 333] width 83 height 18
type input "549"
click at [553, 303] on strike "649.00 CHF" at bounding box center [544, 301] width 39 height 11
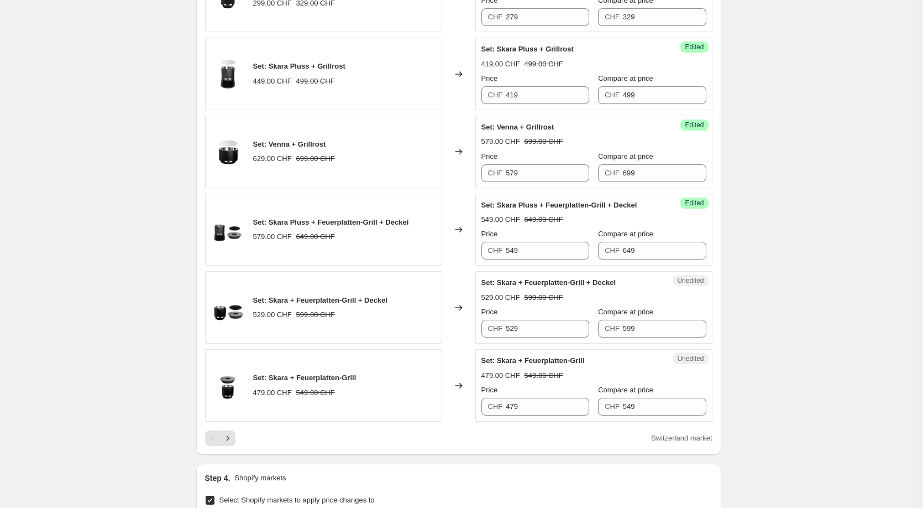
scroll to position [1564, 0]
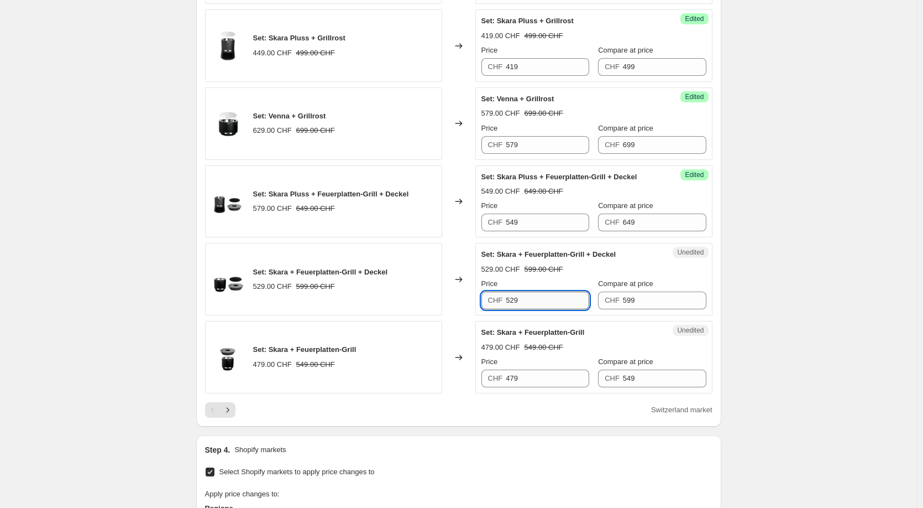
click at [551, 309] on input "529" at bounding box center [547, 300] width 83 height 18
click at [540, 371] on input "479" at bounding box center [547, 378] width 83 height 18
click at [515, 415] on div "Switzerland market" at bounding box center [459, 409] width 508 height 15
click at [230, 406] on icon "Next" at bounding box center [227, 409] width 11 height 11
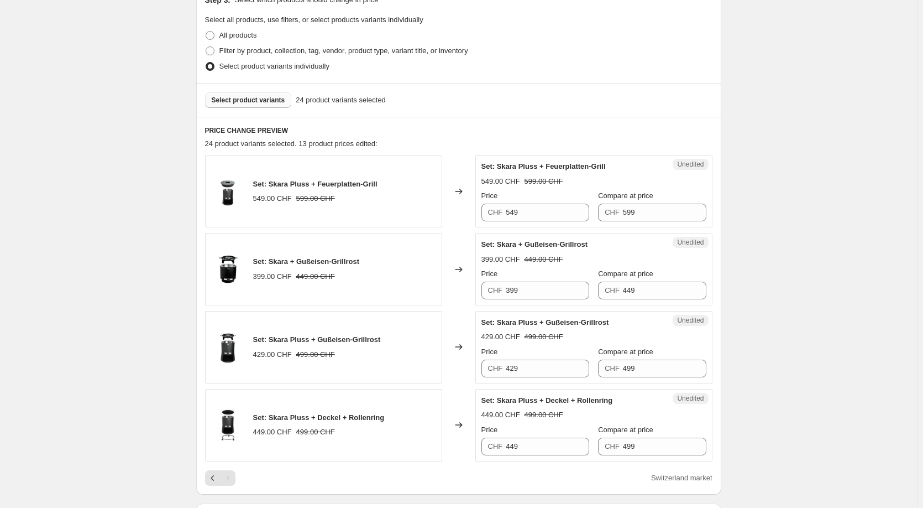
scroll to position [242, 0]
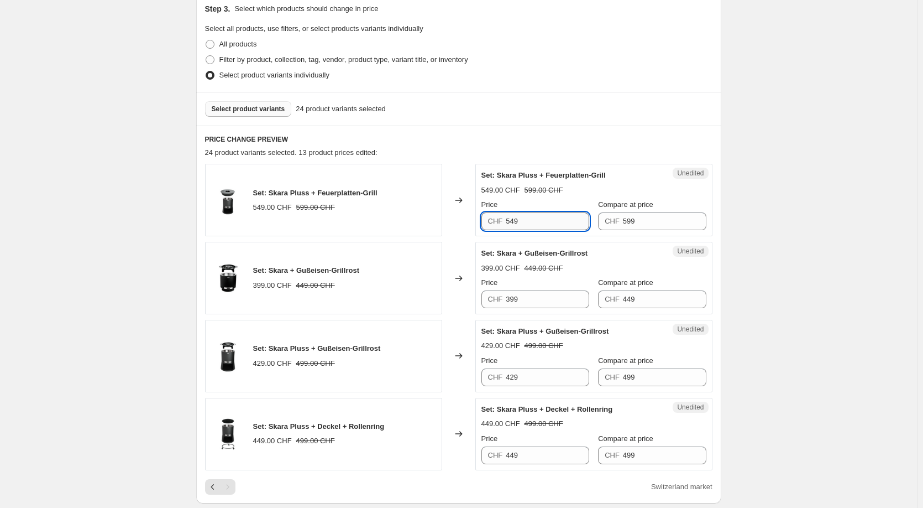
click at [544, 216] on input "549" at bounding box center [547, 221] width 83 height 18
click at [544, 217] on input "549" at bounding box center [547, 221] width 83 height 18
type input "529"
click at [590, 261] on div "Set: Skara + Gußeisen-Grillrost 399.00 CHF 449.00 CHF Price CHF 399 Compare at …" at bounding box center [594, 278] width 225 height 60
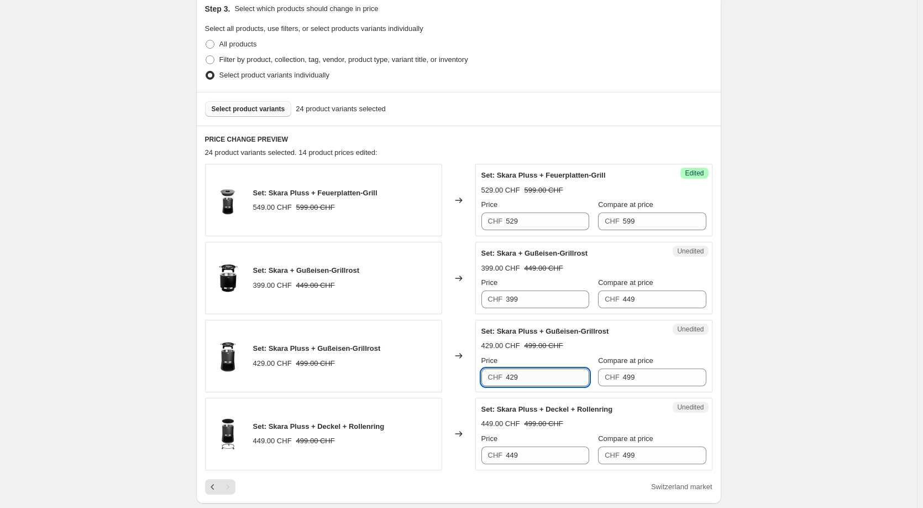
click at [546, 374] on input "429" at bounding box center [547, 377] width 83 height 18
type input "449"
click at [581, 355] on div "Price" at bounding box center [536, 360] width 108 height 11
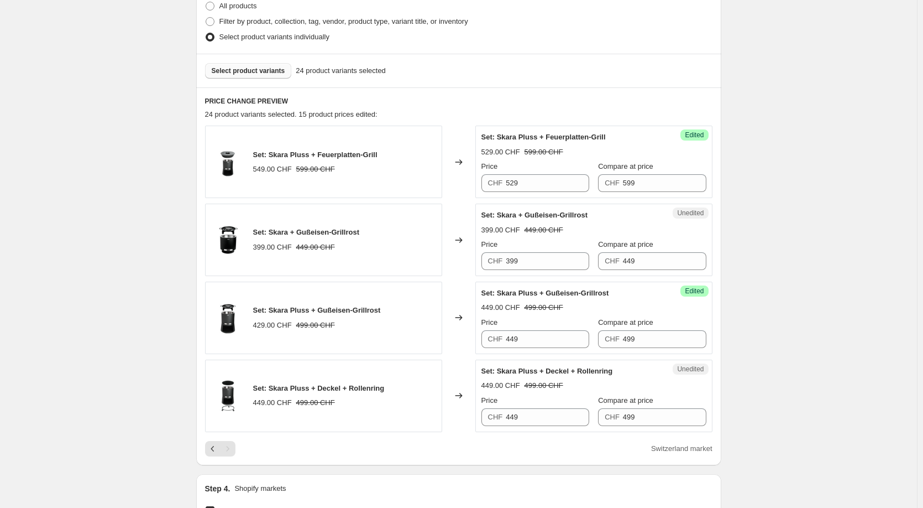
scroll to position [297, 0]
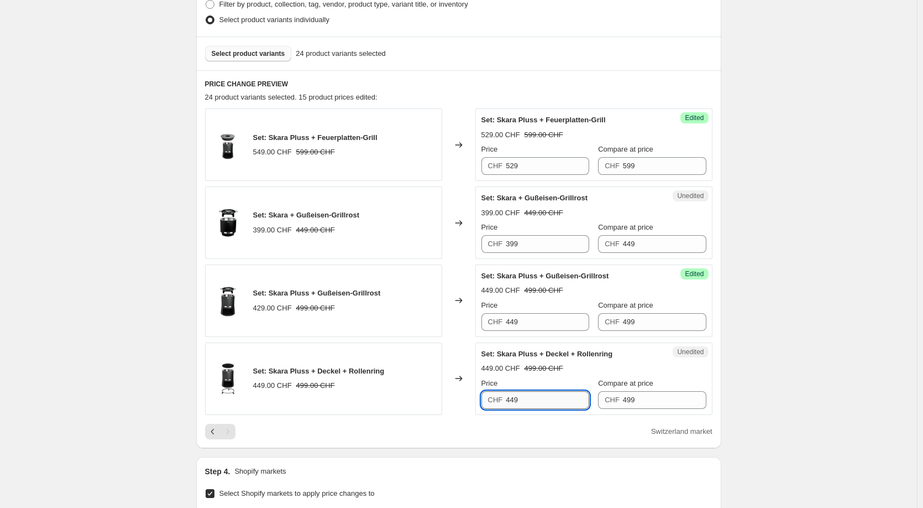
click at [563, 399] on input "449" at bounding box center [547, 400] width 83 height 18
click at [591, 373] on div "449.00 CHF 499.00 CHF" at bounding box center [594, 368] width 225 height 11
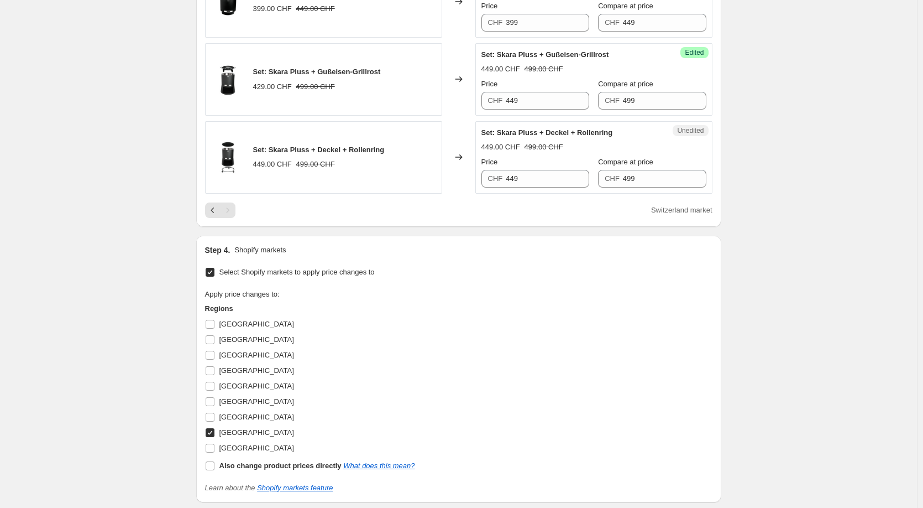
scroll to position [685, 0]
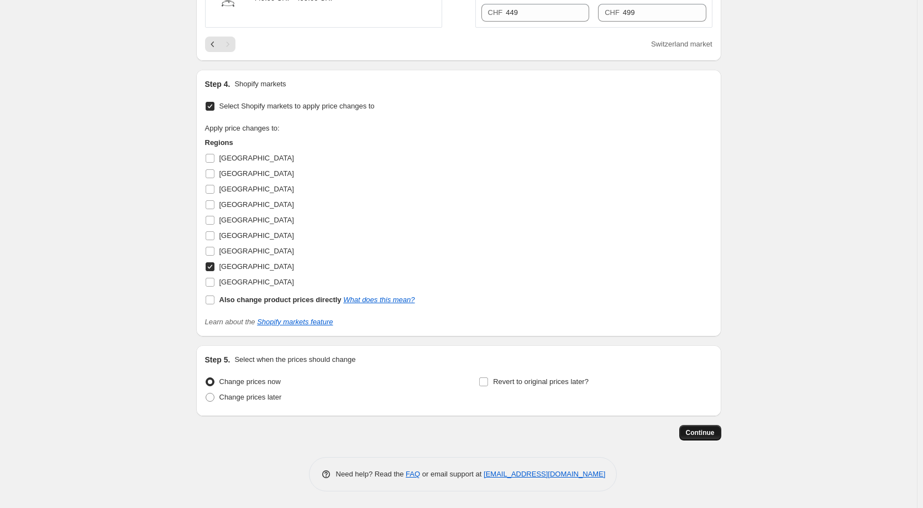
click at [691, 433] on span "Continue" at bounding box center [700, 432] width 29 height 9
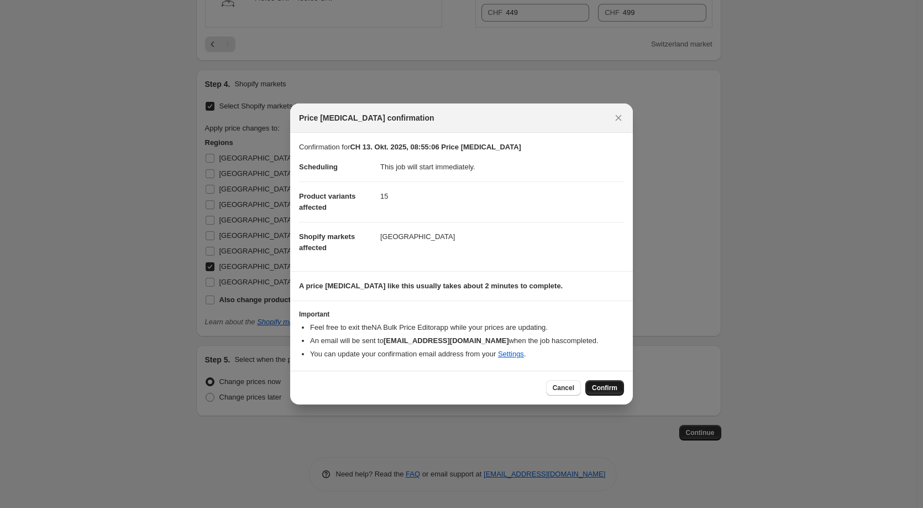
click at [605, 386] on span "Confirm" at bounding box center [604, 387] width 25 height 9
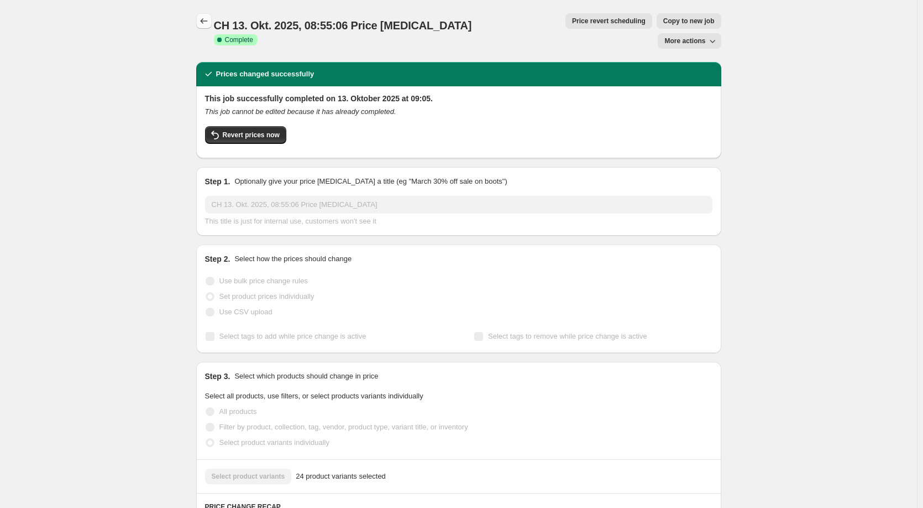
click at [203, 23] on icon "Price change jobs" at bounding box center [204, 20] width 11 height 11
